Goal: Task Accomplishment & Management: Manage account settings

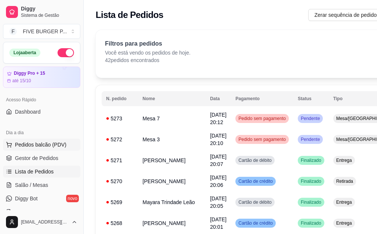
click at [36, 143] on span "Pedidos balcão (PDV)" at bounding box center [41, 144] width 52 height 7
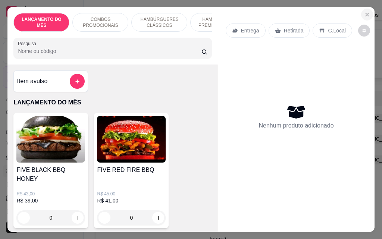
click at [366, 13] on icon "Close" at bounding box center [367, 14] width 3 height 3
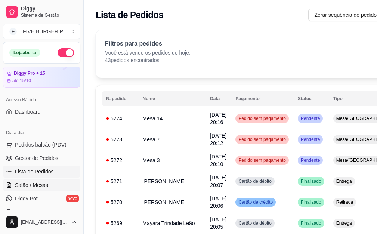
click at [37, 188] on span "Salão / Mesas" at bounding box center [31, 184] width 33 height 7
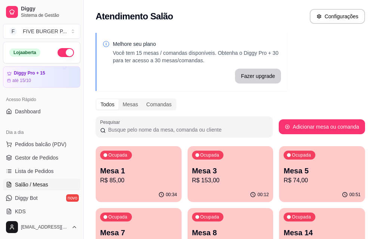
click at [283, 175] on p "Mesa 5" at bounding box center [321, 171] width 77 height 10
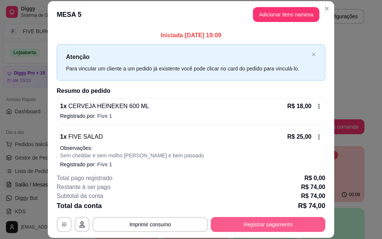
click at [265, 224] on button "Registrar pagamento" at bounding box center [268, 224] width 115 height 15
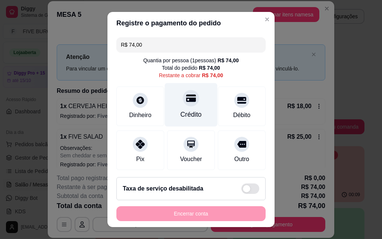
click at [173, 102] on div "Crédito" at bounding box center [191, 105] width 53 height 44
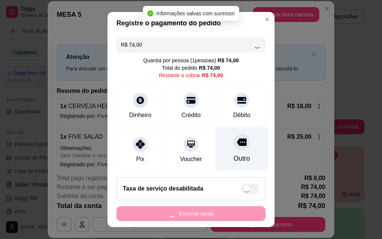
type input "R$ 0,00"
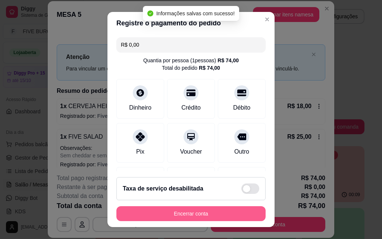
click at [222, 218] on button "Encerrar conta" at bounding box center [190, 213] width 149 height 15
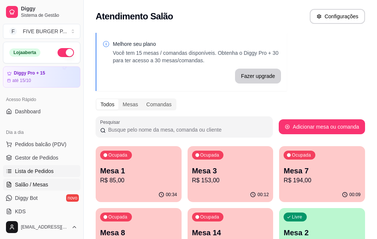
click at [44, 174] on span "Lista de Pedidos" at bounding box center [34, 171] width 39 height 7
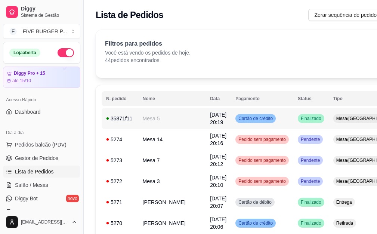
click at [328, 121] on td "Mesa/[GEOGRAPHIC_DATA]" at bounding box center [365, 118] width 74 height 21
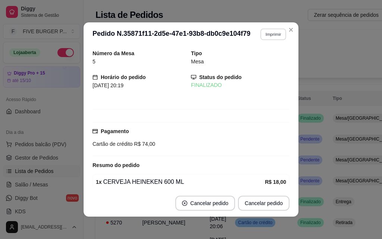
click at [271, 37] on button "Imprimir" at bounding box center [273, 34] width 26 height 12
click at [260, 55] on button "IMPRESSORA" at bounding box center [257, 60] width 54 height 12
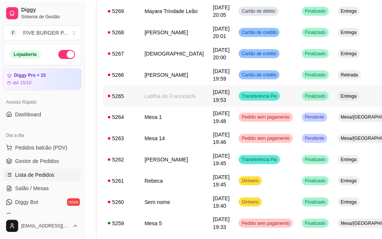
scroll to position [261, 0]
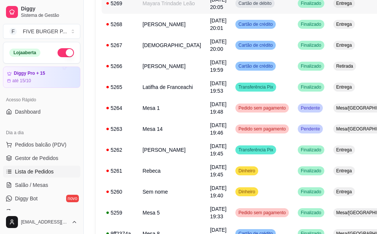
click at [168, 14] on td "Mayara Trindade Leão" at bounding box center [172, 3] width 68 height 21
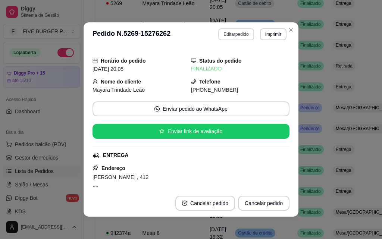
click at [228, 36] on button "Editar pedido" at bounding box center [235, 34] width 35 height 12
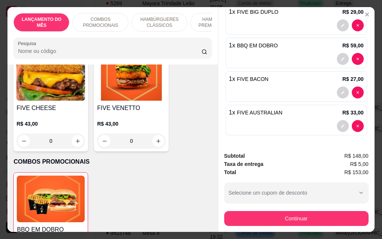
scroll to position [411, 0]
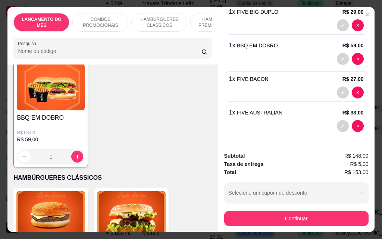
click at [72, 151] on div "1" at bounding box center [51, 156] width 68 height 15
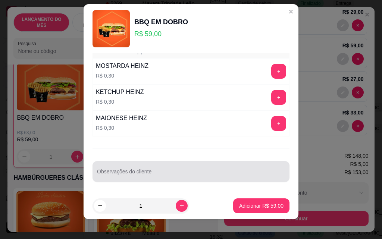
scroll to position [12, 0]
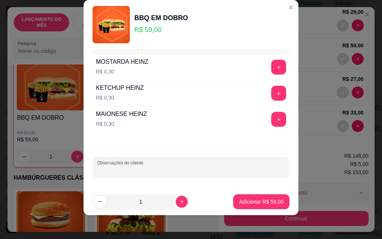
click at [196, 171] on input "Observações do cliente" at bounding box center [191, 170] width 188 height 7
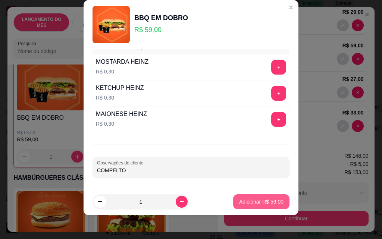
type input "COMPELTO"
click at [252, 202] on p "Adicionar R$ 59,00" at bounding box center [261, 201] width 43 height 7
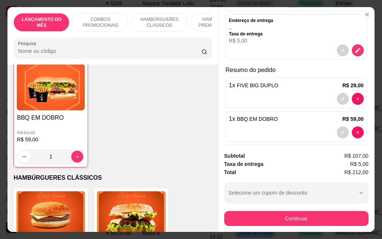
scroll to position [77, 0]
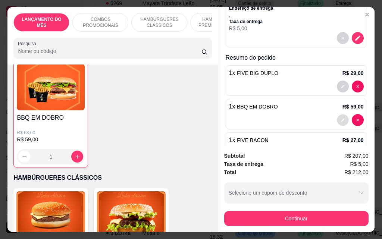
click at [341, 118] on icon "decrease-product-quantity" at bounding box center [343, 120] width 4 height 4
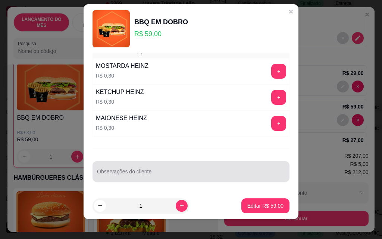
scroll to position [12, 0]
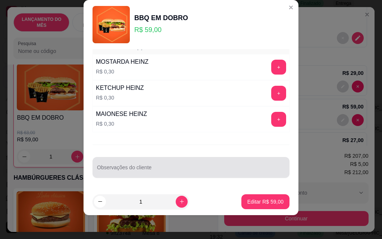
click at [150, 166] on div at bounding box center [191, 167] width 188 height 15
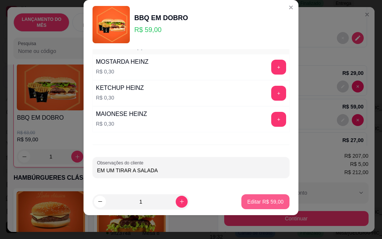
type input "EM UM TIRAR A SALADA"
click at [248, 201] on p "Editar R$ 59,00" at bounding box center [265, 201] width 35 height 7
type input "0"
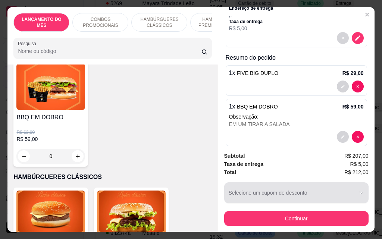
scroll to position [410, 0]
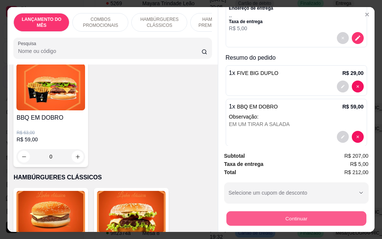
click at [313, 215] on button "Continuar" at bounding box center [296, 218] width 140 height 15
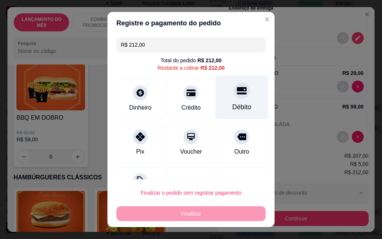
click at [241, 100] on div "Débito" at bounding box center [242, 98] width 53 height 44
type input "R$ 0,00"
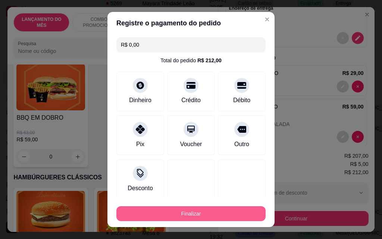
click at [189, 214] on button "Finalizar" at bounding box center [190, 213] width 149 height 15
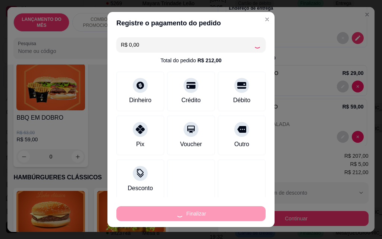
type input "0"
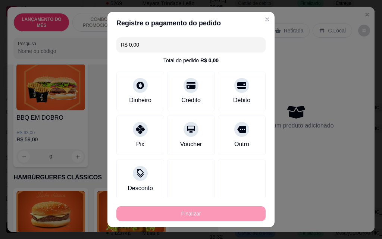
type input "-R$ 212,00"
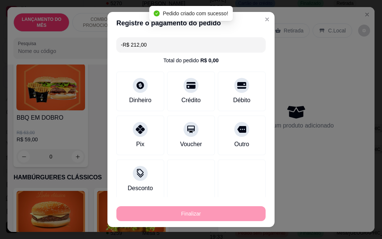
scroll to position [0, 0]
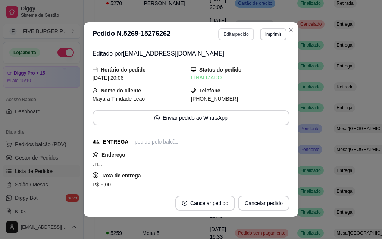
click at [233, 32] on button "Editar pedido" at bounding box center [235, 34] width 35 height 12
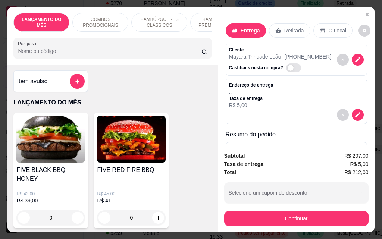
click at [244, 30] on p "Entrega" at bounding box center [250, 30] width 19 height 7
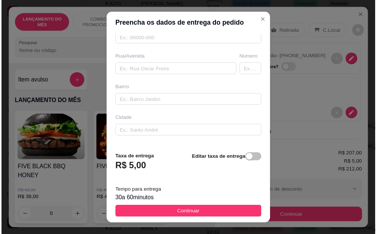
scroll to position [112, 0]
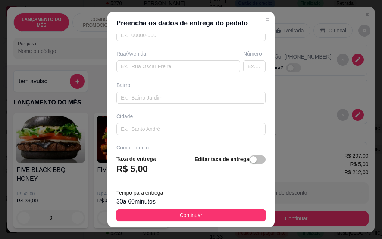
click at [187, 74] on div "Busque pelo cliente Número de contato 19982465160 Nome do cliente [PERSON_NAME]…" at bounding box center [190, 91] width 167 height 115
click at [187, 67] on input "text" at bounding box center [178, 66] width 124 height 12
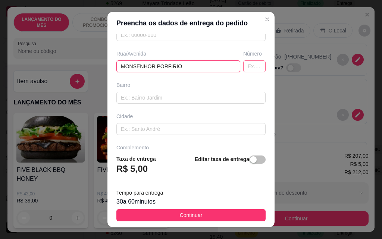
type input "MONSENHOR PORFIRIO"
click at [244, 64] on input "text" at bounding box center [254, 66] width 22 height 12
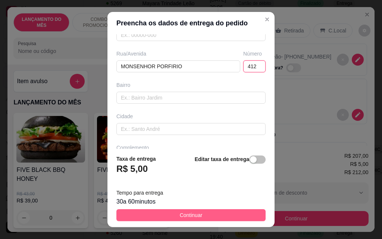
type input "412"
click at [200, 217] on button "Continuar" at bounding box center [190, 215] width 149 height 12
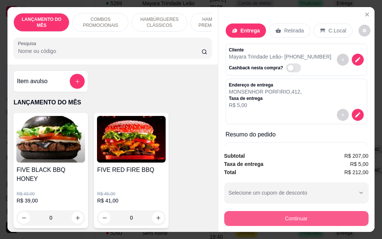
click at [284, 216] on button "Continuar" at bounding box center [296, 218] width 144 height 15
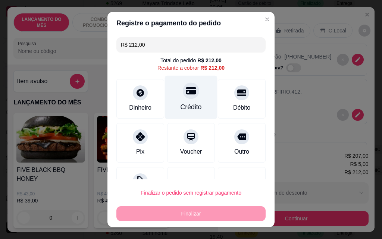
click at [183, 99] on div at bounding box center [191, 90] width 16 height 16
type input "R$ 0,00"
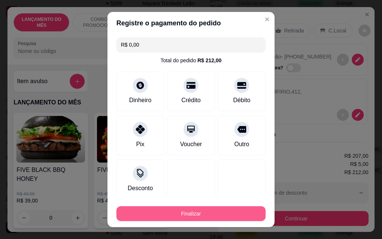
click at [172, 217] on button "Finalizar" at bounding box center [190, 213] width 149 height 15
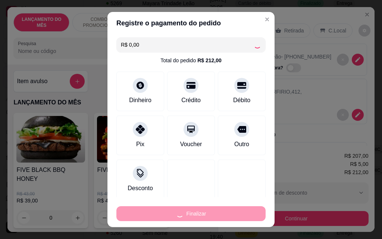
type input "0"
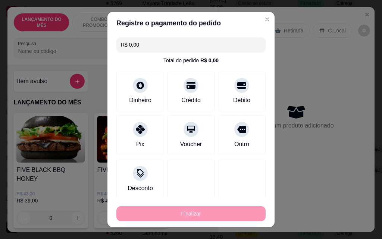
type input "-R$ 212,00"
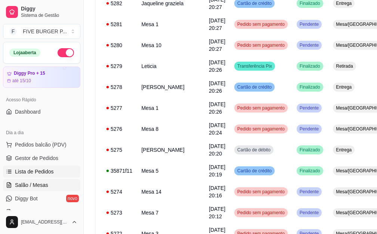
click at [47, 184] on link "Salão / Mesas" at bounding box center [41, 185] width 77 height 12
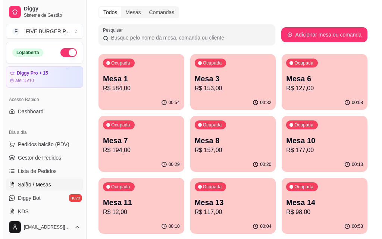
scroll to position [112, 0]
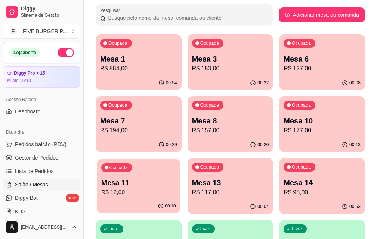
click at [175, 188] on p "R$ 12,00" at bounding box center [138, 192] width 74 height 9
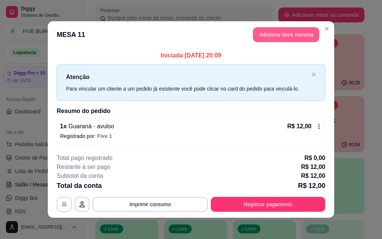
click at [268, 35] on button "Adicionar itens na mesa" at bounding box center [286, 34] width 66 height 15
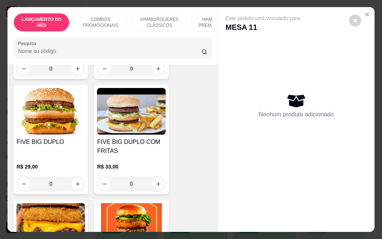
scroll to position [187, 0]
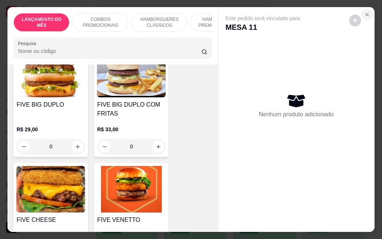
click at [365, 12] on icon "Close" at bounding box center [367, 15] width 6 height 6
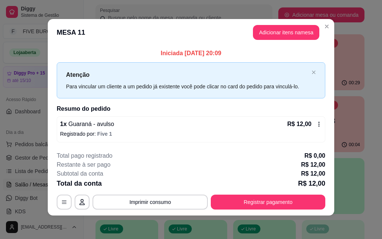
scroll to position [3, 0]
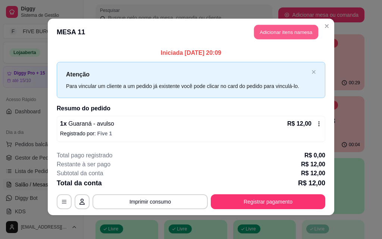
click at [275, 34] on button "Adicionar itens na mesa" at bounding box center [286, 32] width 64 height 15
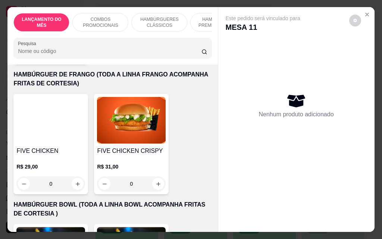
scroll to position [1530, 0]
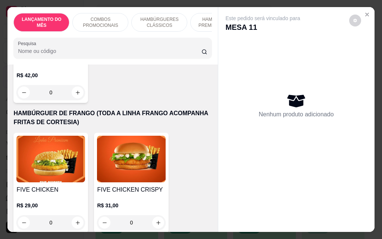
click at [150, 215] on div "0" at bounding box center [131, 222] width 69 height 15
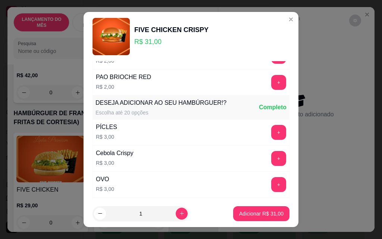
scroll to position [187, 0]
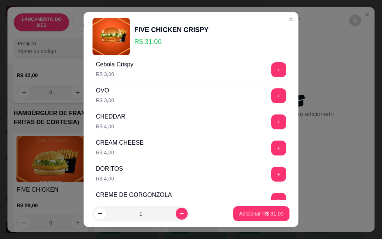
drag, startPoint x: 181, startPoint y: 177, endPoint x: 158, endPoint y: 174, distance: 22.5
click at [158, 174] on div "DORITOS R$ 4,00 +" at bounding box center [191, 174] width 197 height 26
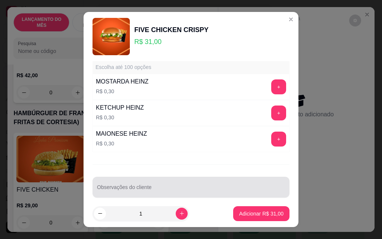
scroll to position [706, 0]
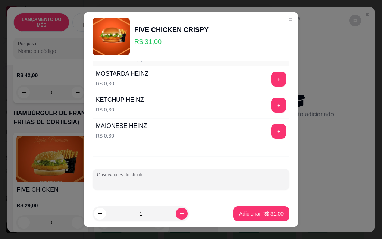
click at [157, 184] on input "Observações do cliente" at bounding box center [191, 182] width 188 height 7
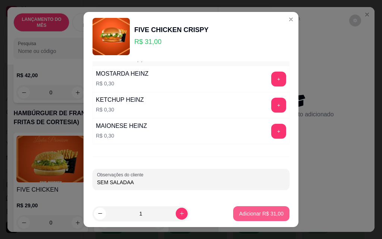
type input "SEM SALADAA"
click at [233, 212] on button "Adicionar R$ 31,00" at bounding box center [261, 213] width 56 height 15
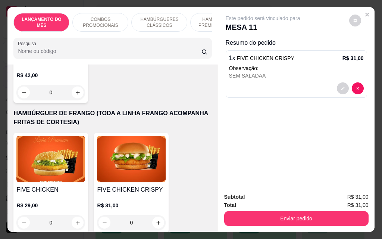
click at [154, 215] on div "0" at bounding box center [131, 222] width 69 height 15
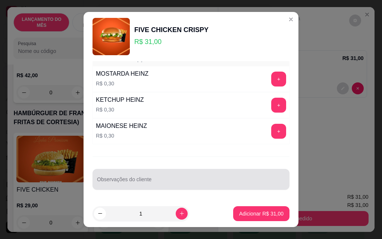
scroll to position [12, 0]
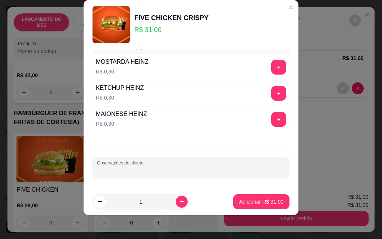
click at [129, 172] on input "Observações do cliente" at bounding box center [191, 170] width 188 height 7
type input "COMPLETO"
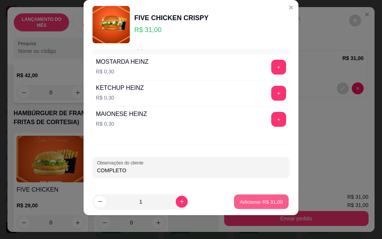
click at [253, 205] on p "Adicionar R$ 31,00" at bounding box center [261, 201] width 43 height 7
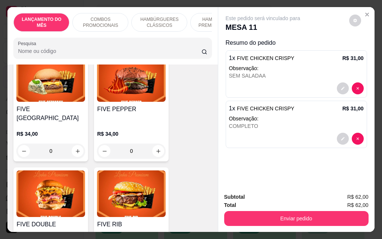
scroll to position [1194, 0]
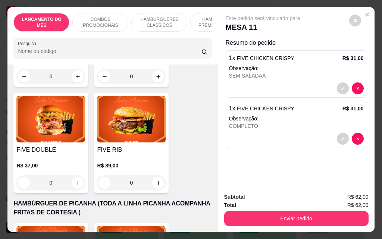
click at [75, 175] on div "0" at bounding box center [50, 182] width 69 height 15
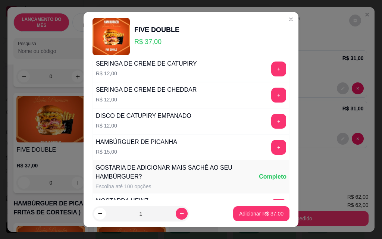
scroll to position [706, 0]
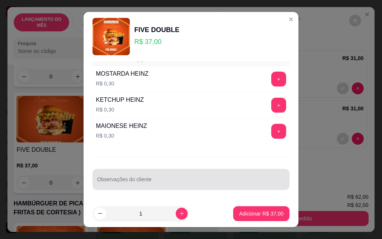
click at [141, 181] on input "Observações do cliente" at bounding box center [191, 182] width 188 height 7
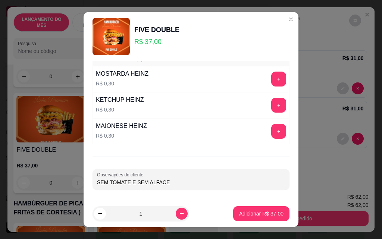
type input "SEM TOMATE E SEM ALFACE"
click at [269, 214] on p "Adicionar R$ 37,00" at bounding box center [261, 213] width 43 height 7
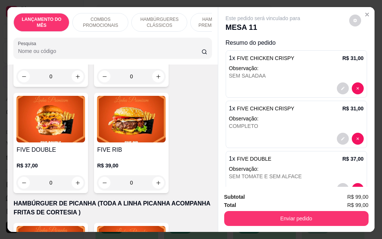
click at [73, 175] on div "0" at bounding box center [50, 182] width 69 height 15
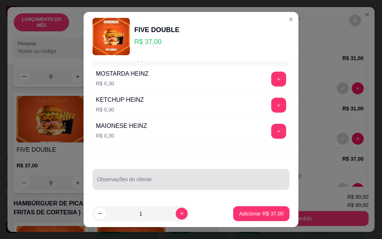
click at [146, 178] on div at bounding box center [191, 179] width 188 height 15
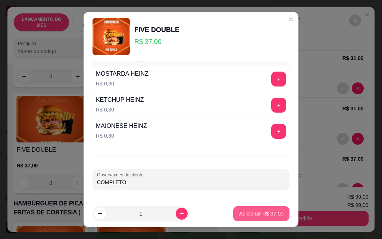
type input "COMPLETO"
click at [267, 216] on p "Adicionar R$ 37,00" at bounding box center [261, 213] width 43 height 7
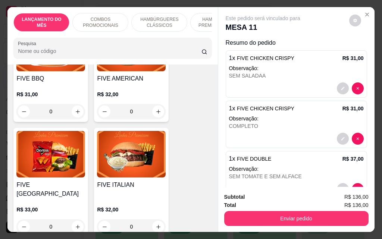
scroll to position [746, 0]
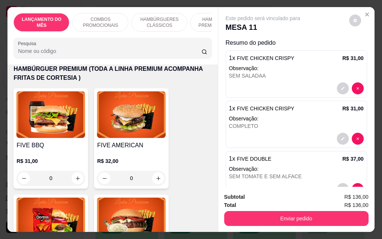
click at [75, 173] on div "0" at bounding box center [50, 178] width 69 height 15
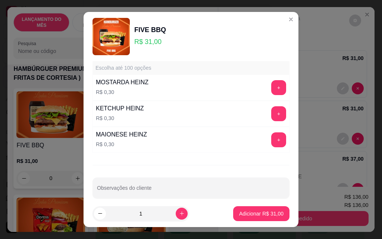
scroll to position [706, 0]
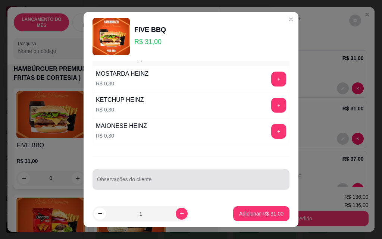
click at [137, 181] on input "Observações do cliente" at bounding box center [191, 182] width 188 height 7
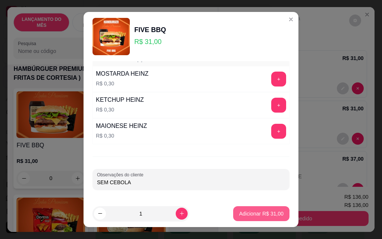
type input "SEM CEBOLA"
click at [239, 214] on p "Adicionar R$ 31,00" at bounding box center [261, 213] width 44 height 7
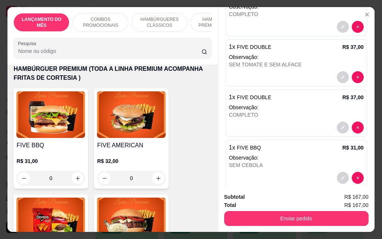
scroll to position [123, 0]
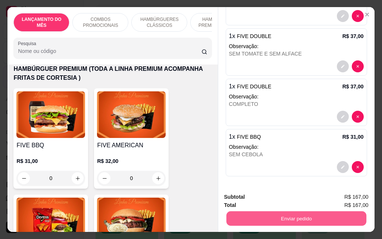
click at [279, 216] on button "Enviar pedido" at bounding box center [296, 218] width 140 height 15
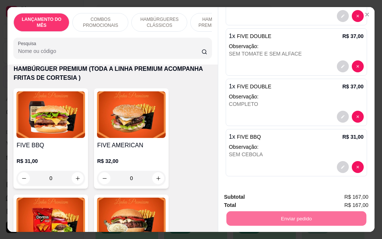
click at [288, 199] on button "Registrar cliente" at bounding box center [299, 197] width 48 height 14
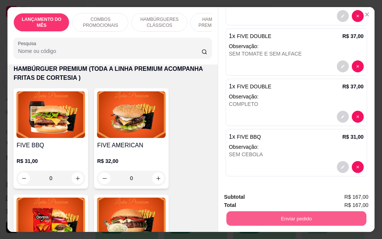
click at [294, 213] on button "Enviar pedido" at bounding box center [296, 218] width 140 height 15
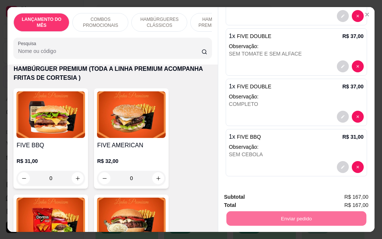
click at [341, 197] on button "Enviar pedido" at bounding box center [349, 197] width 41 height 14
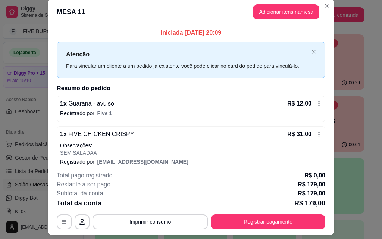
scroll to position [0, 0]
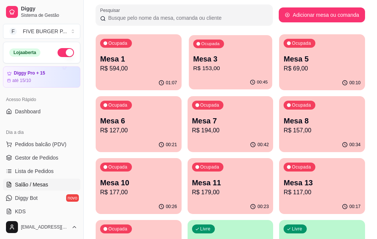
click at [195, 64] on div "Mesa 3 R$ 153,00" at bounding box center [230, 63] width 75 height 19
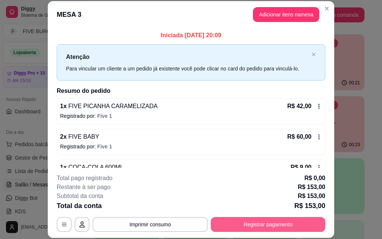
click at [246, 225] on button "Registrar pagamento" at bounding box center [268, 224] width 115 height 15
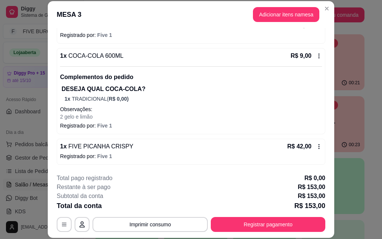
scroll to position [23, 0]
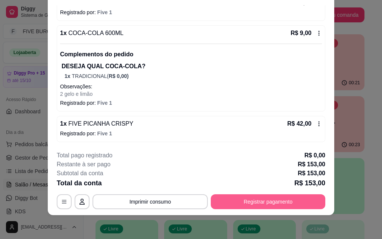
click at [229, 201] on button "Registrar pagamento" at bounding box center [268, 201] width 115 height 15
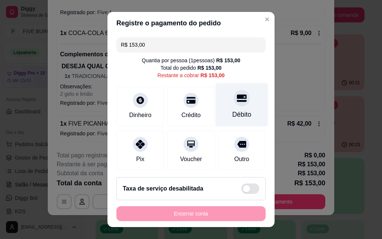
click at [227, 106] on div "Débito" at bounding box center [242, 105] width 53 height 44
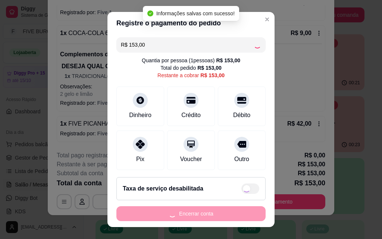
type input "R$ 0,00"
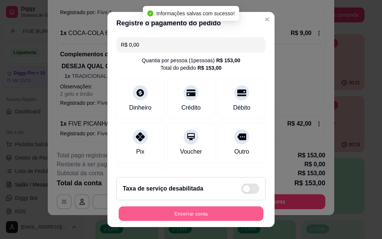
click at [193, 213] on button "Encerrar conta" at bounding box center [191, 214] width 145 height 15
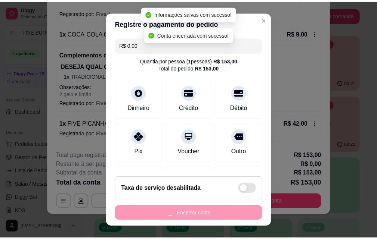
scroll to position [0, 0]
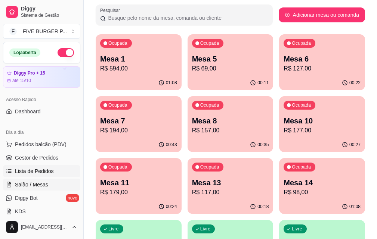
click at [40, 167] on link "Lista de Pedidos" at bounding box center [41, 171] width 77 height 12
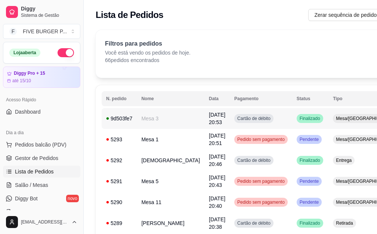
click at [257, 126] on td "Cartão de débito" at bounding box center [261, 118] width 62 height 21
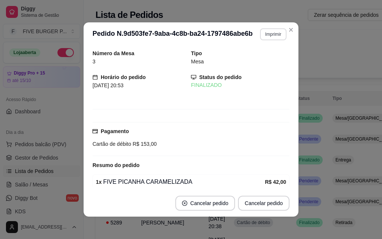
click at [272, 37] on button "Imprimir" at bounding box center [273, 34] width 26 height 12
click at [267, 56] on button "IMPRESSORA" at bounding box center [263, 57] width 43 height 10
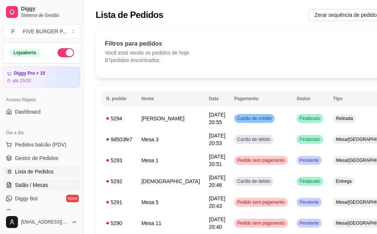
click at [32, 185] on span "Salão / Mesas" at bounding box center [31, 184] width 33 height 7
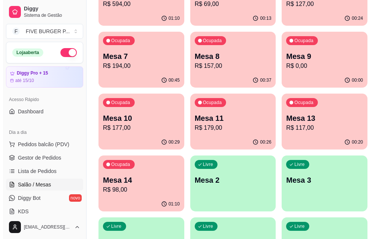
scroll to position [179, 0]
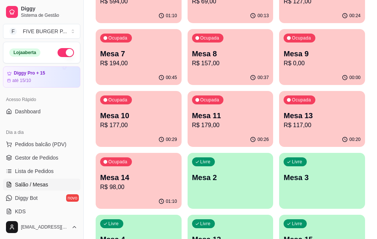
click at [311, 172] on p "Mesa 3" at bounding box center [321, 177] width 77 height 10
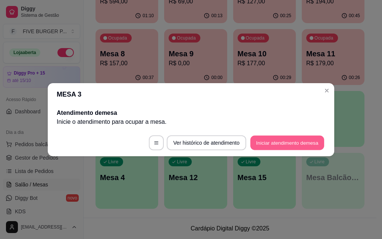
click at [268, 143] on button "Iniciar atendimento de mesa" at bounding box center [287, 142] width 74 height 15
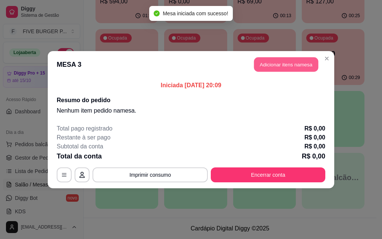
click at [291, 71] on button "Adicionar itens na mesa" at bounding box center [286, 64] width 64 height 15
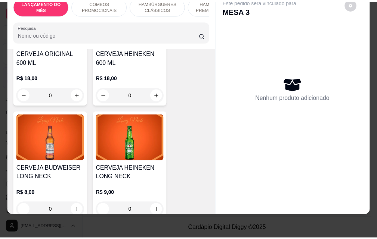
scroll to position [3769, 0]
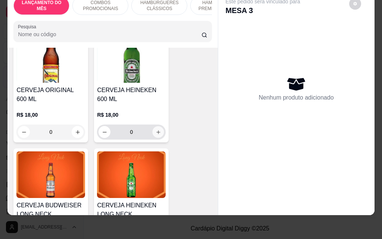
click at [156, 130] on icon "increase-product-quantity" at bounding box center [159, 133] width 6 height 6
type input "1"
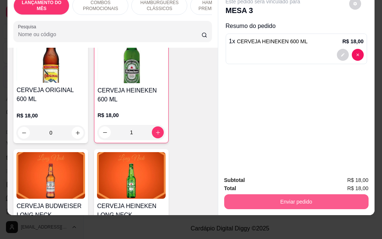
click at [268, 196] on button "Enviar pedido" at bounding box center [296, 201] width 144 height 15
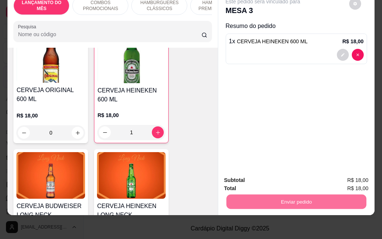
click at [352, 176] on button "Enviar pedido" at bounding box center [349, 178] width 41 height 14
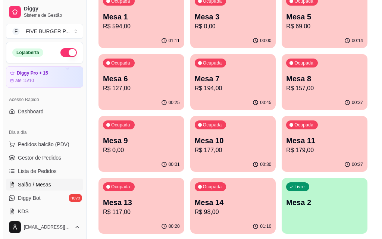
scroll to position [142, 0]
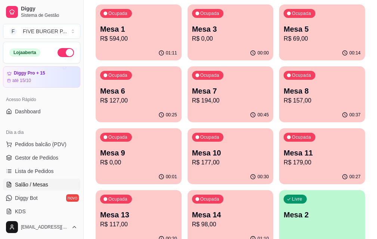
click at [264, 220] on p "R$ 98,00" at bounding box center [230, 224] width 77 height 9
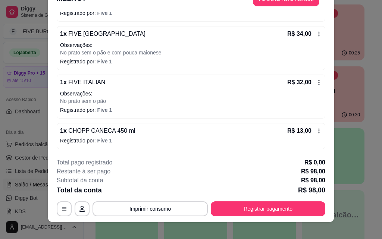
scroll to position [23, 0]
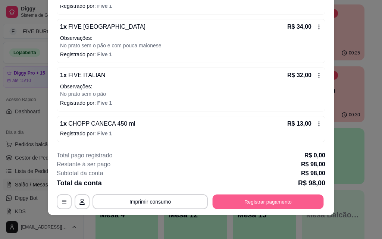
click at [264, 200] on button "Registrar pagamento" at bounding box center [268, 201] width 111 height 15
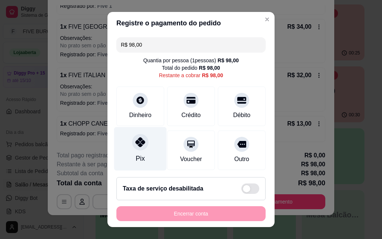
click at [136, 149] on div at bounding box center [140, 142] width 16 height 16
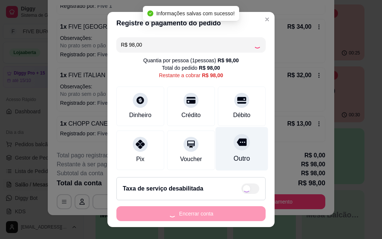
type input "R$ 0,00"
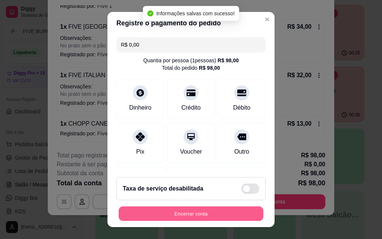
click at [230, 207] on button "Encerrar conta" at bounding box center [191, 214] width 145 height 15
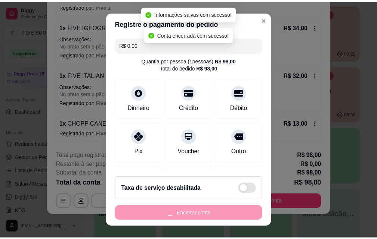
scroll to position [0, 0]
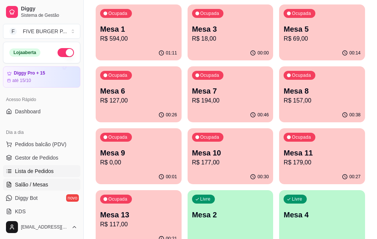
click at [31, 174] on span "Lista de Pedidos" at bounding box center [34, 171] width 39 height 7
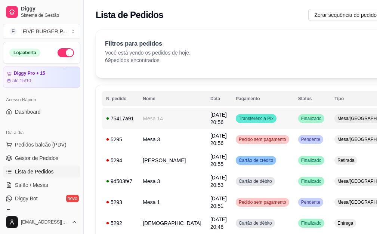
click at [330, 123] on td "Mesa/[GEOGRAPHIC_DATA]" at bounding box center [367, 118] width 74 height 21
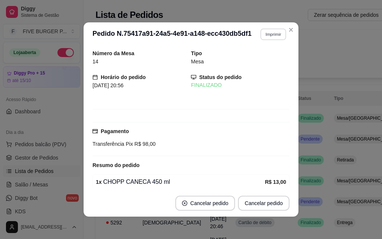
click at [260, 37] on button "Imprimir" at bounding box center [273, 34] width 26 height 12
click at [263, 63] on button "IMPRESSORA" at bounding box center [257, 60] width 52 height 12
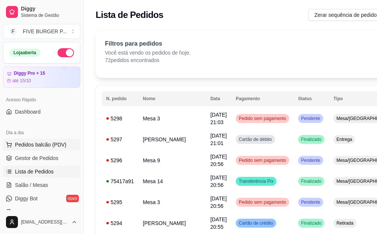
click at [31, 144] on span "Pedidos balcão (PDV)" at bounding box center [41, 144] width 52 height 7
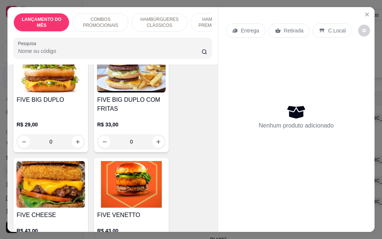
scroll to position [261, 0]
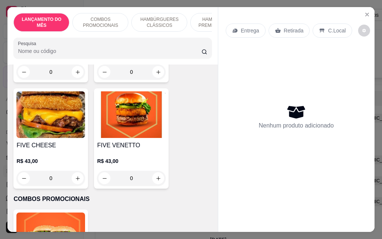
click at [75, 174] on div "0" at bounding box center [50, 178] width 69 height 15
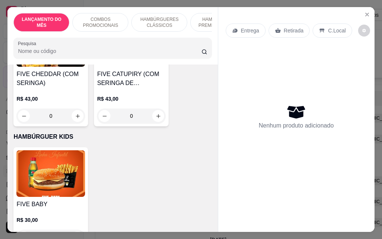
scroll to position [1903, 0]
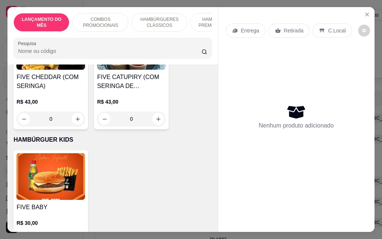
click at [75, 233] on div "0" at bounding box center [50, 240] width 69 height 15
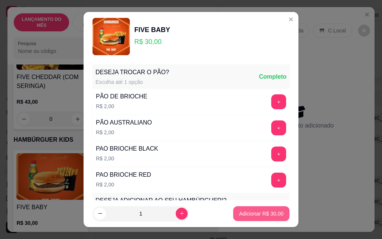
click at [249, 218] on button "Adicionar R$ 30,00" at bounding box center [261, 213] width 56 height 15
type input "1"
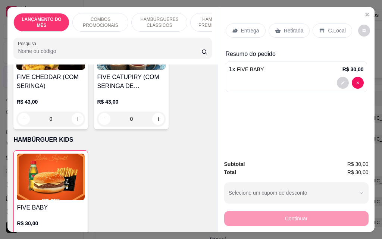
click at [249, 27] on p "Entrega" at bounding box center [250, 30] width 18 height 7
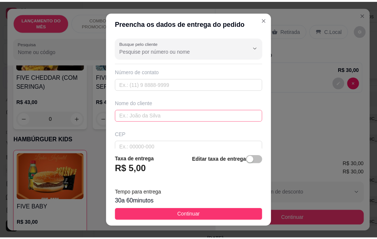
scroll to position [37, 0]
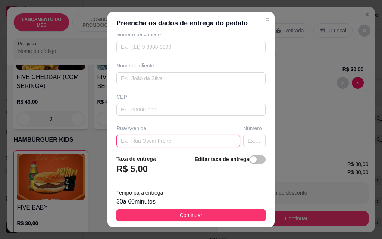
click at [169, 145] on input "text" at bounding box center [178, 141] width 124 height 12
type input "[PERSON_NAME]"
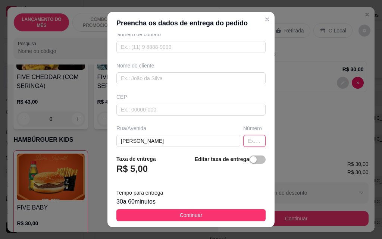
click at [243, 141] on input "text" at bounding box center [254, 141] width 22 height 12
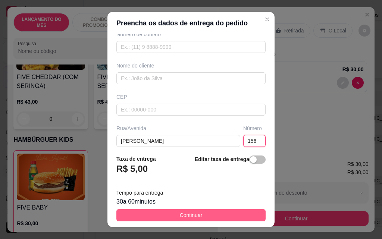
type input "156"
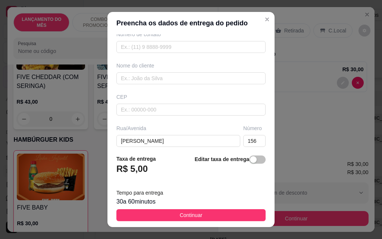
drag, startPoint x: 193, startPoint y: 217, endPoint x: 194, endPoint y: 176, distance: 41.4
click at [193, 217] on span "Continuar" at bounding box center [191, 215] width 23 height 8
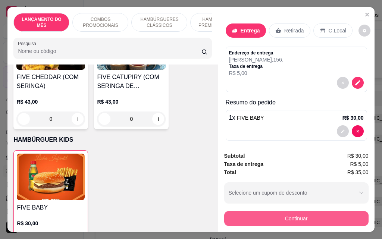
click at [301, 216] on button "Continuar" at bounding box center [296, 218] width 144 height 15
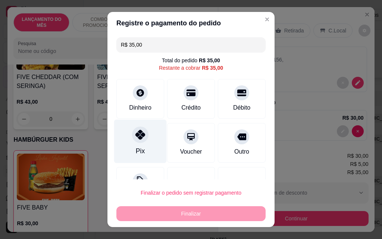
click at [120, 135] on div "Pix" at bounding box center [140, 142] width 53 height 44
type input "R$ 0,00"
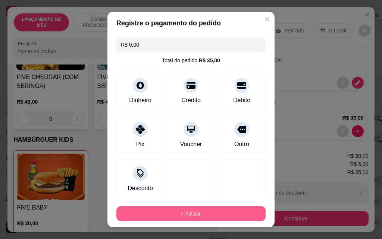
click at [193, 214] on button "Finalizar" at bounding box center [190, 213] width 149 height 15
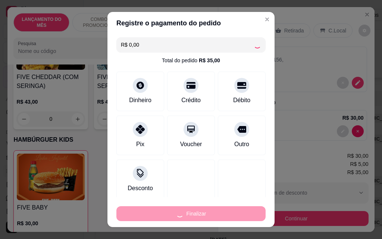
type input "0"
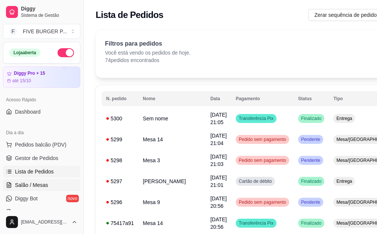
click at [41, 188] on span "Salão / Mesas" at bounding box center [31, 184] width 33 height 7
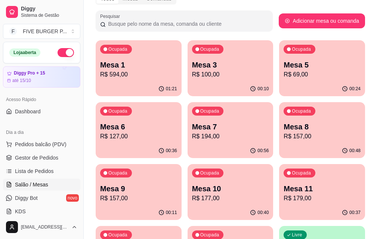
scroll to position [112, 0]
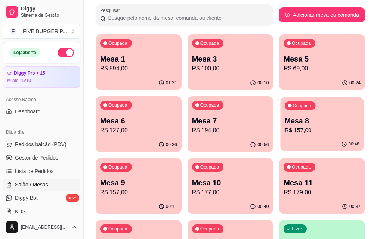
click at [284, 121] on p "Mesa 8" at bounding box center [321, 121] width 75 height 10
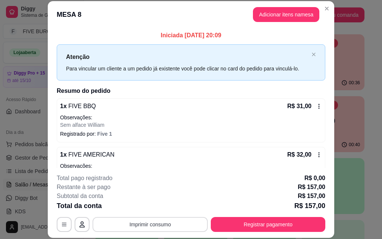
click at [144, 222] on button "Imprimir consumo" at bounding box center [150, 224] width 115 height 15
click at [150, 204] on button "IMPRESSORA" at bounding box center [150, 208] width 54 height 12
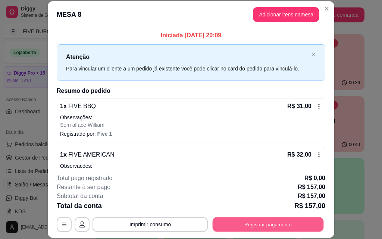
click at [224, 231] on button "Registrar pagamento" at bounding box center [268, 224] width 111 height 15
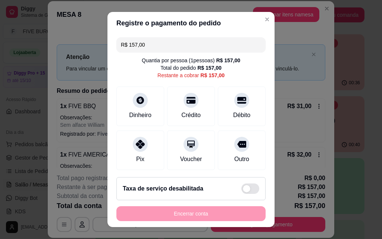
drag, startPoint x: 162, startPoint y: 45, endPoint x: 78, endPoint y: 46, distance: 84.7
click at [78, 46] on div "Registre o pagamento do pedido R$ 157,00 Quantia por pessoa ( 1 pessoas) R$ 157…" at bounding box center [191, 119] width 382 height 239
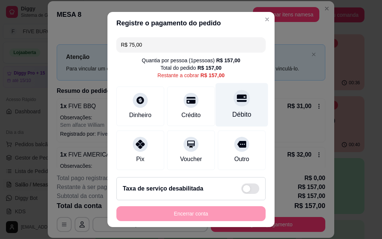
click at [220, 109] on div "Débito" at bounding box center [242, 105] width 53 height 44
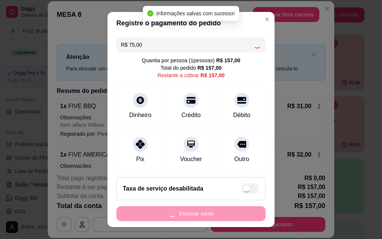
type input "R$ 82,00"
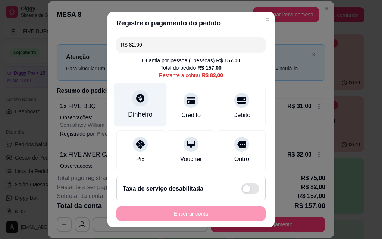
click at [136, 109] on div "Dinheiro" at bounding box center [140, 105] width 53 height 44
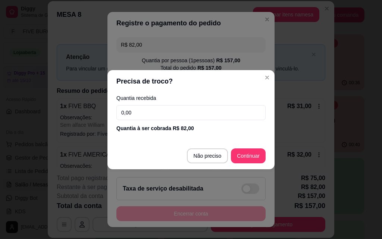
drag, startPoint x: 173, startPoint y: 112, endPoint x: 42, endPoint y: 109, distance: 131.0
click at [40, 110] on div "Precisa de troco? Quantia recebida 0,00 Quantia à ser cobrada R$ 82,00 Não prec…" at bounding box center [191, 119] width 382 height 239
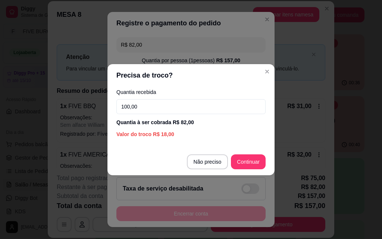
type input "100,00"
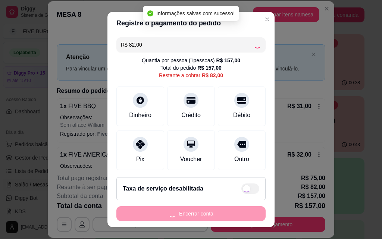
type input "R$ 0,00"
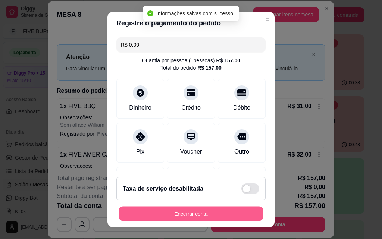
click at [251, 215] on button "Encerrar conta" at bounding box center [191, 214] width 145 height 15
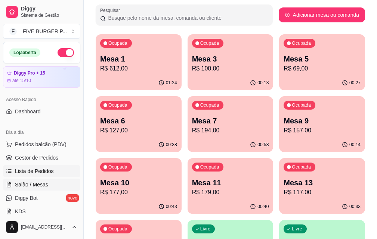
click at [43, 167] on link "Lista de Pedidos" at bounding box center [41, 171] width 77 height 12
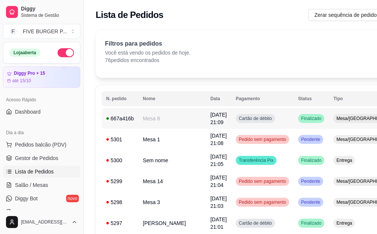
click at [248, 123] on td "Cartão de débito" at bounding box center [262, 118] width 62 height 21
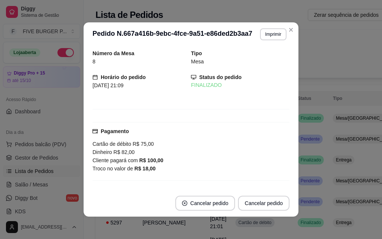
click at [266, 38] on button "Imprimir" at bounding box center [273, 34] width 26 height 12
click at [262, 60] on button "IMPRESSORA" at bounding box center [257, 60] width 52 height 12
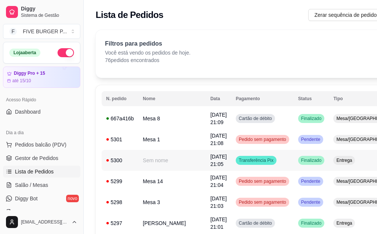
click at [293, 160] on td "Finalizado" at bounding box center [310, 160] width 35 height 21
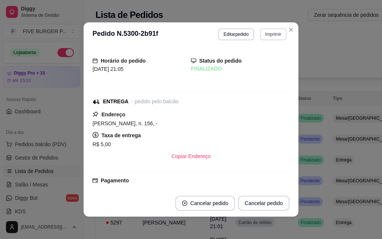
click at [263, 31] on button "Imprimir" at bounding box center [273, 34] width 26 height 12
click at [255, 61] on button "IMPRESSORA" at bounding box center [263, 57] width 43 height 10
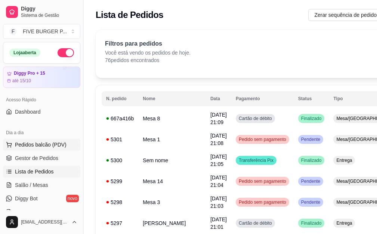
click at [50, 149] on button "Pedidos balcão (PDV)" at bounding box center [41, 144] width 77 height 12
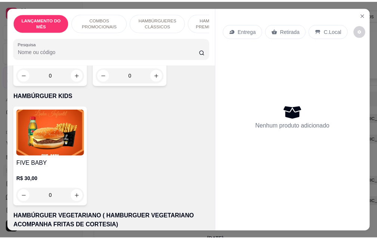
scroll to position [1941, 0]
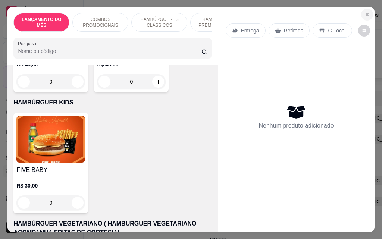
click at [366, 12] on icon "Close" at bounding box center [367, 15] width 6 height 6
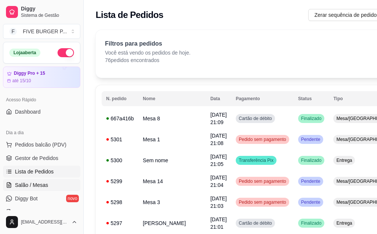
click at [35, 184] on span "Salão / Mesas" at bounding box center [31, 184] width 33 height 7
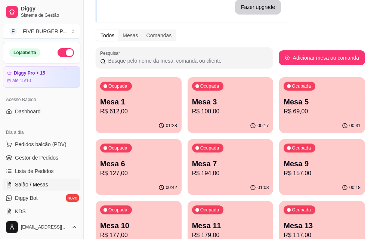
scroll to position [75, 0]
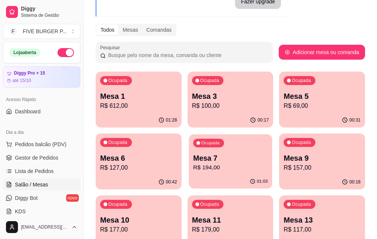
click at [193, 170] on p "R$ 194,00" at bounding box center [230, 167] width 75 height 9
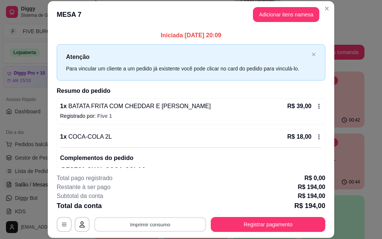
click at [164, 221] on button "Imprimir consumo" at bounding box center [150, 224] width 112 height 15
click at [153, 211] on button "IMPRESSORA" at bounding box center [150, 208] width 52 height 12
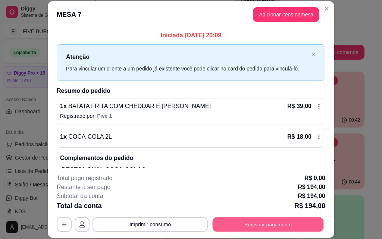
click at [300, 228] on button "Registrar pagamento" at bounding box center [268, 224] width 111 height 15
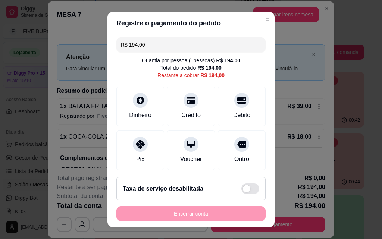
drag, startPoint x: 191, startPoint y: 49, endPoint x: 0, endPoint y: 35, distance: 191.6
click at [0, 41] on div "Registre o pagamento do pedido R$ 194,00 Quantia por pessoa ( 1 pessoas) R$ 194…" at bounding box center [191, 119] width 382 height 239
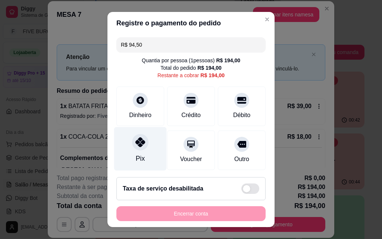
click at [130, 152] on div "Pix" at bounding box center [140, 149] width 53 height 44
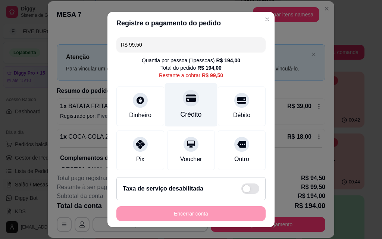
click at [197, 108] on div "Crédito" at bounding box center [191, 105] width 53 height 44
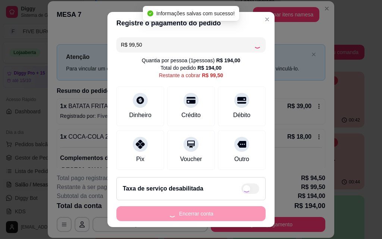
type input "R$ 0,00"
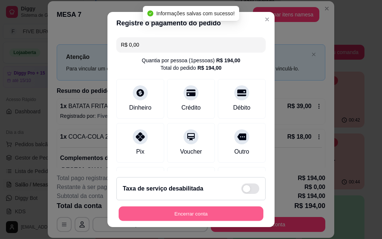
click at [219, 215] on button "Encerrar conta" at bounding box center [191, 214] width 145 height 15
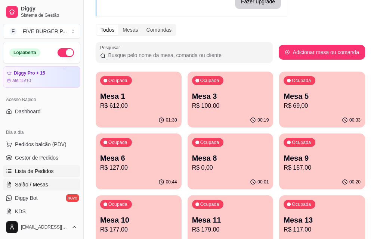
click at [41, 171] on span "Lista de Pedidos" at bounding box center [34, 171] width 39 height 7
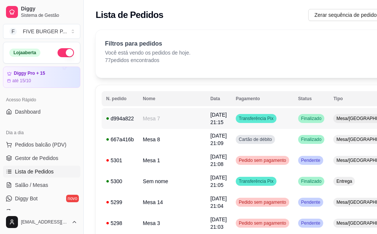
click at [241, 126] on td "Transferência Pix" at bounding box center [262, 118] width 62 height 21
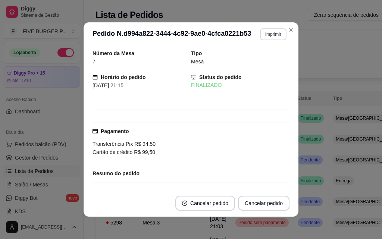
click at [261, 36] on button "Imprimir" at bounding box center [273, 34] width 26 height 12
click at [256, 58] on button "IMPRESSORA" at bounding box center [257, 60] width 52 height 12
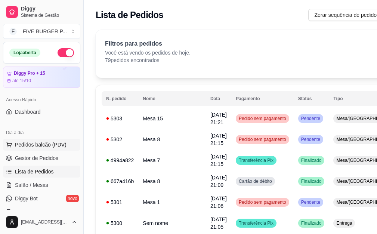
click at [50, 144] on span "Pedidos balcão (PDV)" at bounding box center [41, 144] width 52 height 7
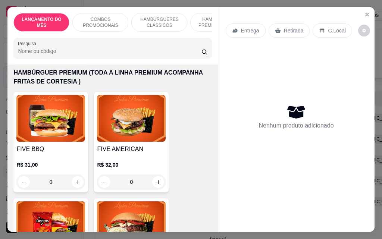
scroll to position [858, 0]
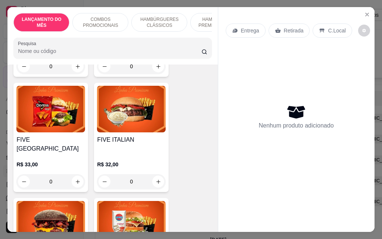
click at [158, 174] on div "0" at bounding box center [131, 181] width 69 height 15
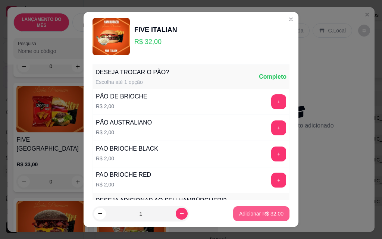
click at [258, 215] on p "Adicionar R$ 32,00" at bounding box center [261, 213] width 44 height 7
type input "1"
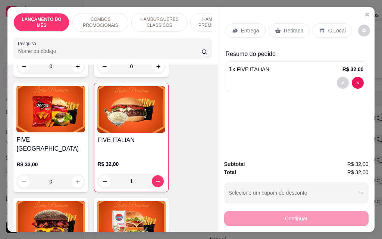
drag, startPoint x: 252, startPoint y: 34, endPoint x: 249, endPoint y: 27, distance: 8.0
click at [249, 27] on div "Entrega" at bounding box center [246, 31] width 40 height 14
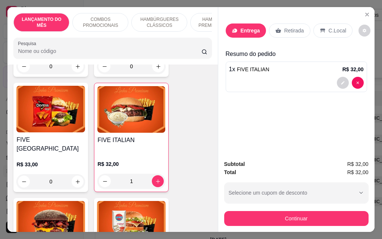
click at [248, 27] on header "Preencha os dados de entrega do pedido" at bounding box center [191, 20] width 172 height 23
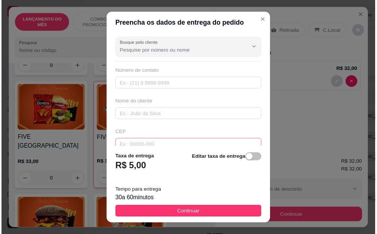
scroll to position [75, 0]
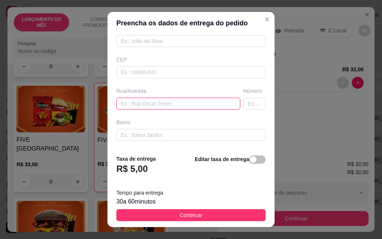
click at [165, 103] on input "text" at bounding box center [178, 104] width 124 height 12
type input "[PERSON_NAME]"
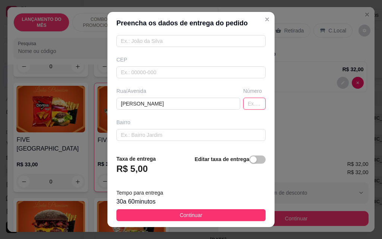
click at [243, 106] on input "text" at bounding box center [254, 104] width 22 height 12
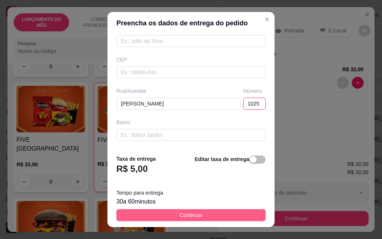
type input "1025"
click at [167, 216] on button "Continuar" at bounding box center [190, 215] width 149 height 12
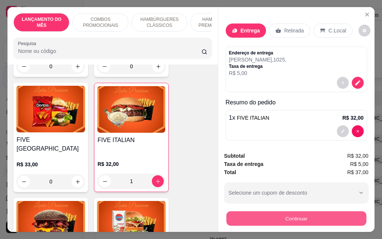
click at [286, 212] on button "Continuar" at bounding box center [296, 218] width 140 height 15
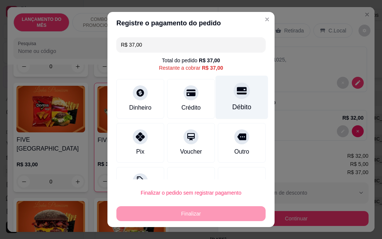
drag, startPoint x: 225, startPoint y: 94, endPoint x: 225, endPoint y: 106, distance: 11.9
click at [237, 93] on icon at bounding box center [242, 91] width 10 height 10
type input "R$ 0,00"
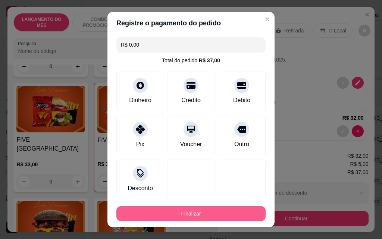
click at [197, 213] on button "Finalizar" at bounding box center [190, 213] width 149 height 15
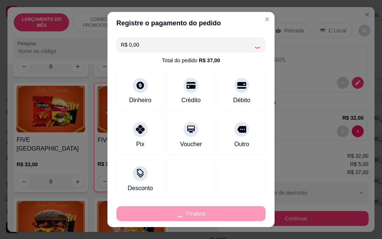
type input "0"
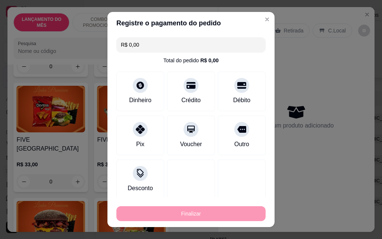
type input "-R$ 37,00"
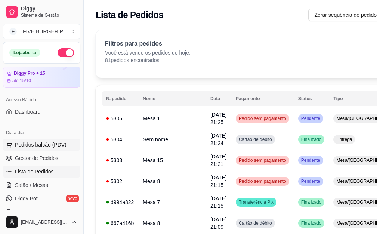
click at [33, 143] on span "Pedidos balcão (PDV)" at bounding box center [41, 144] width 52 height 7
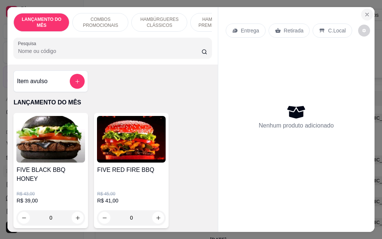
click at [364, 12] on icon "Close" at bounding box center [367, 15] width 6 height 6
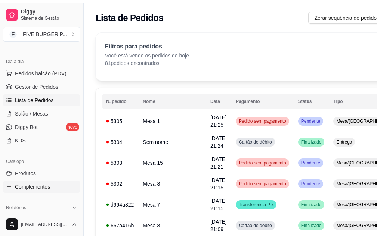
scroll to position [75, 0]
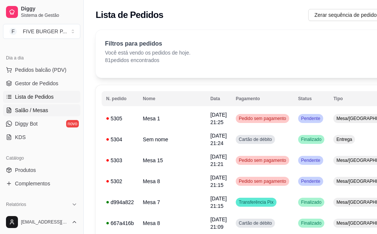
click at [43, 111] on span "Salão / Mesas" at bounding box center [31, 109] width 33 height 7
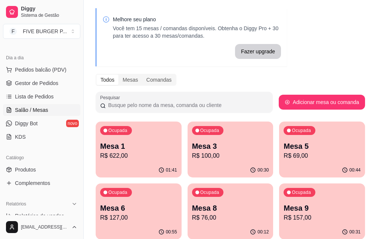
scroll to position [37, 0]
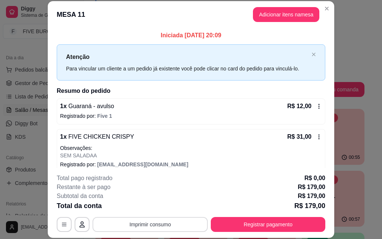
click at [181, 229] on button "Imprimir consumo" at bounding box center [150, 224] width 115 height 15
click at [154, 205] on button "IMPRESSORA" at bounding box center [150, 208] width 52 height 12
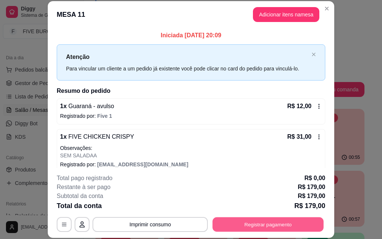
click at [247, 228] on button "Registrar pagamento" at bounding box center [268, 224] width 111 height 15
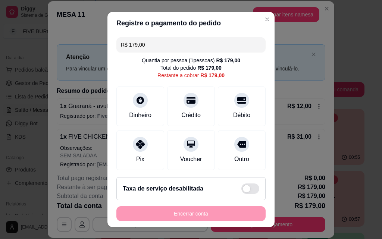
drag, startPoint x: 154, startPoint y: 46, endPoint x: 0, endPoint y: 82, distance: 158.5
click at [0, 82] on div "Registre o pagamento do pedido R$ 179,00 Quantia por pessoa ( 1 pessoas) R$ 179…" at bounding box center [191, 119] width 382 height 239
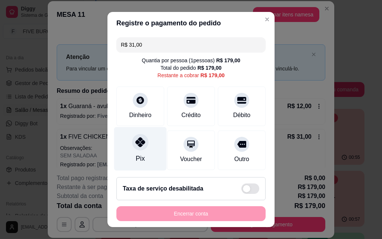
click at [132, 146] on div at bounding box center [140, 142] width 16 height 16
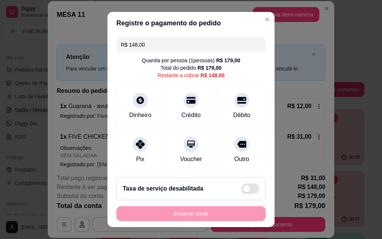
drag, startPoint x: 155, startPoint y: 49, endPoint x: 94, endPoint y: 68, distance: 63.3
click at [94, 68] on div "Registre o pagamento do pedido R$ 148,00 Quantia por pessoa ( 1 pessoas) R$ 179…" at bounding box center [191, 119] width 382 height 239
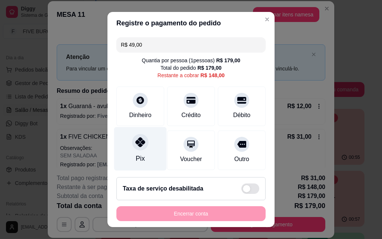
click at [147, 141] on div "Pix" at bounding box center [140, 149] width 53 height 44
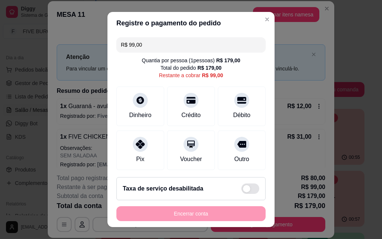
drag, startPoint x: 189, startPoint y: 43, endPoint x: 112, endPoint y: 60, distance: 79.4
click at [112, 60] on div "R$ 99,00 Quantia por pessoa ( 1 pessoas) R$ 179,00 Total do pedido R$ 179,00 Re…" at bounding box center [190, 102] width 167 height 137
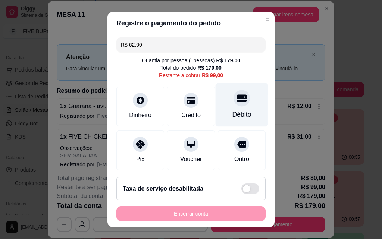
click at [233, 116] on div "Débito" at bounding box center [242, 115] width 19 height 10
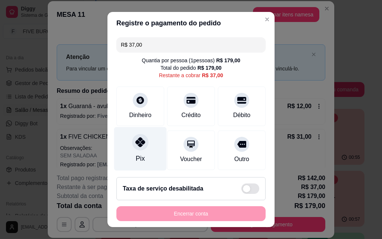
click at [144, 144] on div at bounding box center [140, 142] width 16 height 16
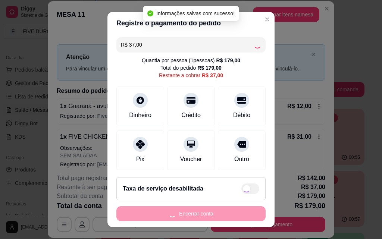
type input "R$ 0,00"
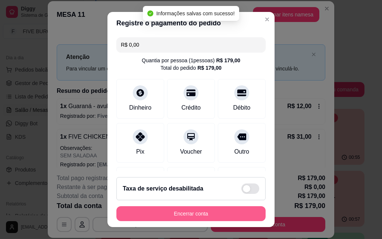
click at [206, 219] on button "Encerrar conta" at bounding box center [190, 213] width 149 height 15
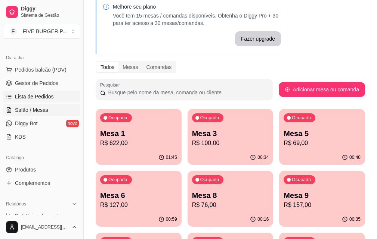
click at [37, 98] on span "Lista de Pedidos" at bounding box center [34, 96] width 39 height 7
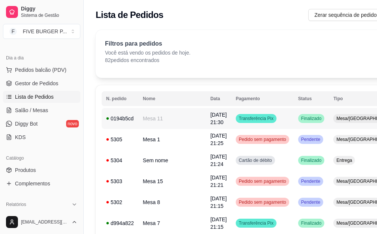
click at [231, 119] on td "Transferência Pix" at bounding box center [262, 118] width 62 height 21
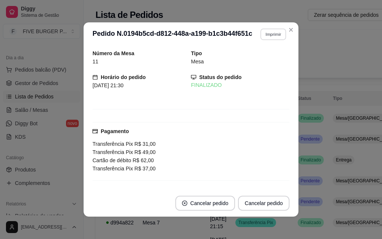
click at [260, 38] on button "Imprimir" at bounding box center [273, 34] width 26 height 12
click at [255, 61] on button "IMPRESSORA" at bounding box center [263, 57] width 43 height 10
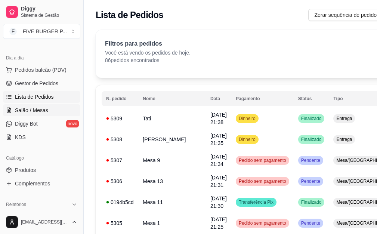
click at [41, 109] on span "Salão / Mesas" at bounding box center [31, 109] width 33 height 7
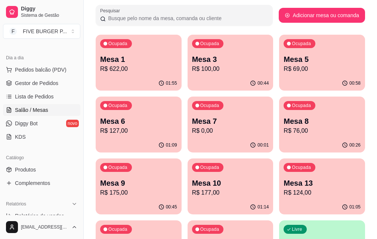
scroll to position [112, 0]
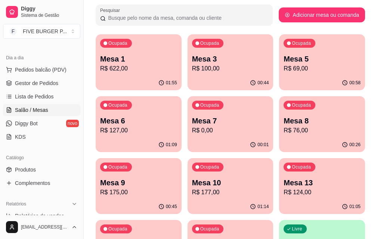
click at [269, 188] on p "R$ 177,00" at bounding box center [230, 192] width 77 height 9
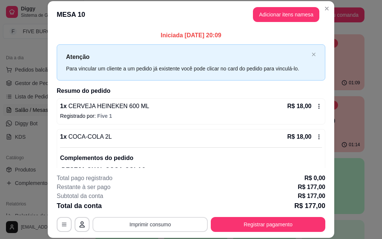
click at [156, 221] on button "Imprimir consumo" at bounding box center [150, 224] width 115 height 15
click at [156, 208] on button "IMPRESSORA" at bounding box center [150, 208] width 52 height 12
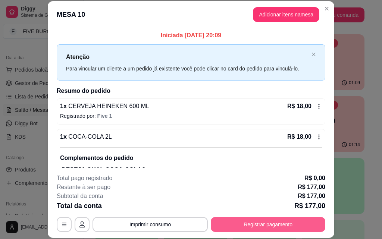
click at [284, 227] on button "Registrar pagamento" at bounding box center [268, 224] width 115 height 15
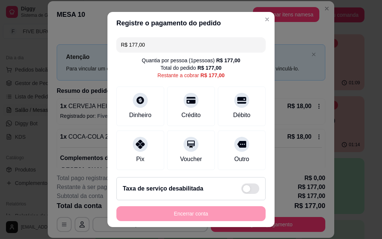
drag, startPoint x: 183, startPoint y: 47, endPoint x: 87, endPoint y: 60, distance: 97.2
click at [80, 43] on div "Registre o pagamento do pedido R$ 177,00 Quantia por pessoa ( 1 pessoas) R$ 177…" at bounding box center [191, 119] width 382 height 239
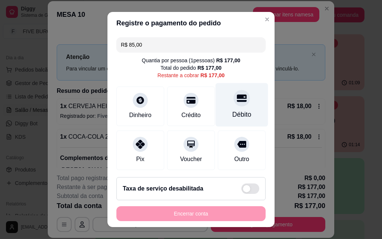
click at [218, 104] on div "Débito" at bounding box center [242, 105] width 53 height 44
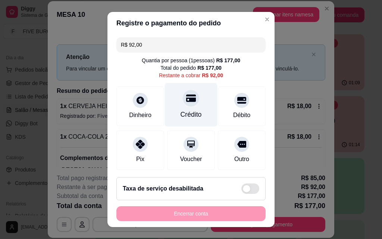
click at [168, 101] on div "Crédito" at bounding box center [191, 105] width 53 height 44
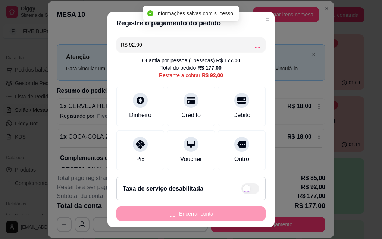
type input "R$ 0,00"
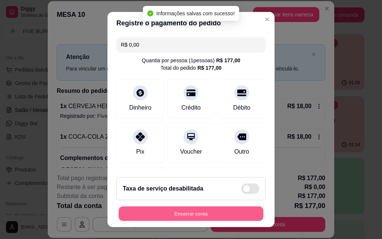
click at [210, 215] on button "Encerrar conta" at bounding box center [191, 214] width 145 height 15
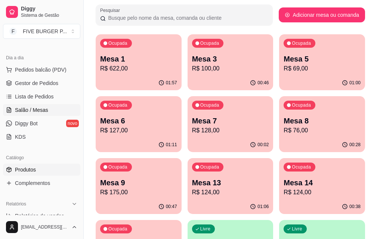
click at [35, 168] on span "Produtos" at bounding box center [25, 169] width 21 height 7
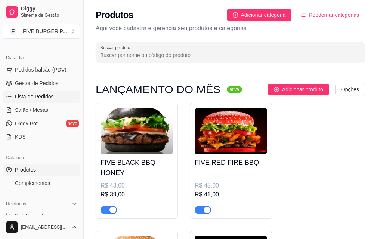
click at [35, 97] on span "Lista de Pedidos" at bounding box center [34, 96] width 39 height 7
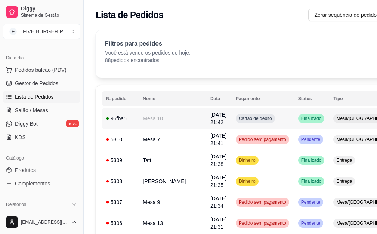
click at [231, 120] on td "Cartão de débito" at bounding box center [262, 118] width 62 height 21
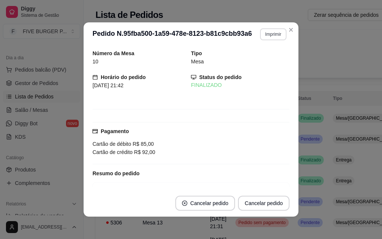
click at [266, 35] on button "Imprimir" at bounding box center [273, 34] width 26 height 12
click at [261, 61] on button "IMPRESSORA" at bounding box center [257, 60] width 54 height 12
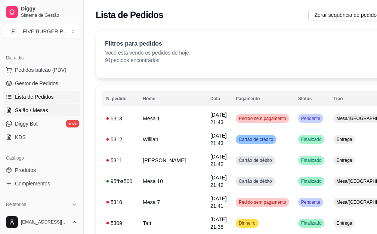
click at [44, 112] on span "Salão / Mesas" at bounding box center [31, 109] width 33 height 7
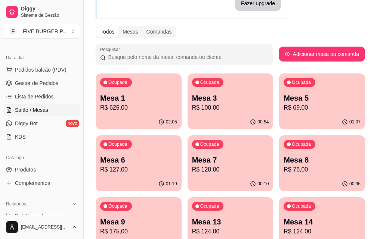
scroll to position [75, 0]
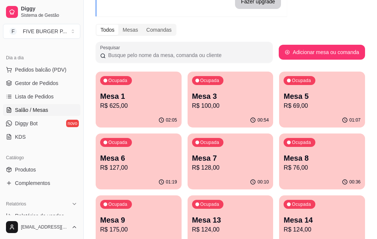
click at [177, 153] on p "Mesa 6" at bounding box center [138, 158] width 77 height 10
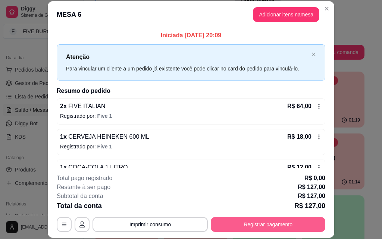
click at [258, 222] on button "Registrar pagamento" at bounding box center [268, 224] width 115 height 15
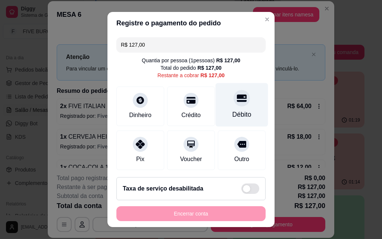
click at [218, 108] on div "Débito" at bounding box center [242, 105] width 53 height 44
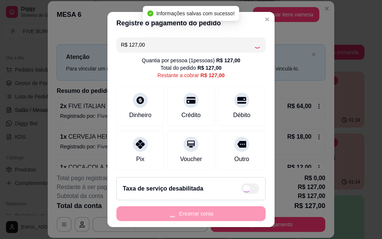
type input "R$ 0,00"
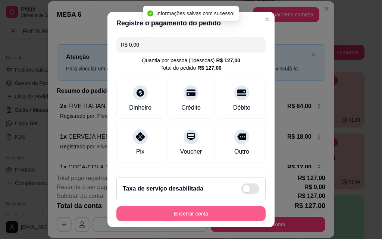
click at [238, 216] on button "Encerrar conta" at bounding box center [190, 213] width 149 height 15
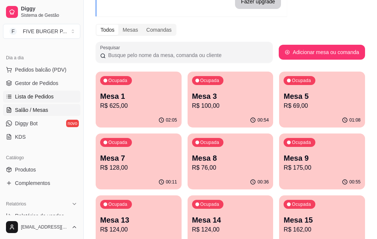
click at [22, 100] on link "Lista de Pedidos" at bounding box center [41, 97] width 77 height 12
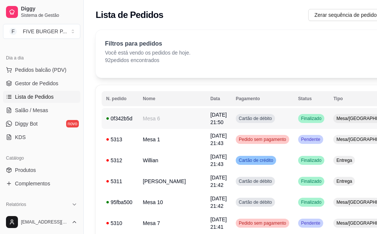
click at [235, 119] on div "Cartão de débito" at bounding box center [254, 118] width 39 height 9
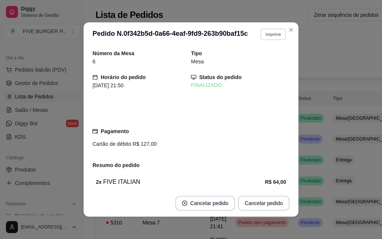
click at [275, 38] on button "Imprimir" at bounding box center [273, 34] width 26 height 12
click at [269, 59] on button "IMPRESSORA" at bounding box center [263, 57] width 43 height 10
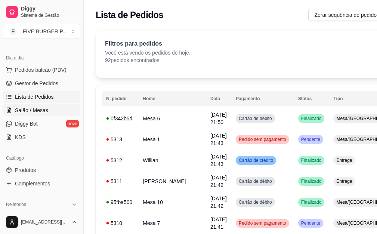
click at [48, 114] on link "Salão / Mesas" at bounding box center [41, 110] width 77 height 12
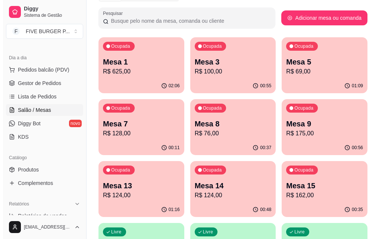
scroll to position [112, 0]
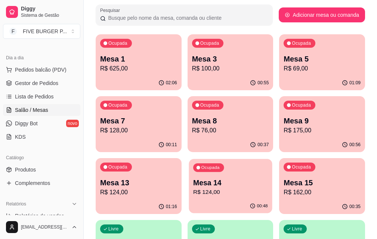
click at [268, 178] on p "Mesa 14" at bounding box center [230, 183] width 75 height 10
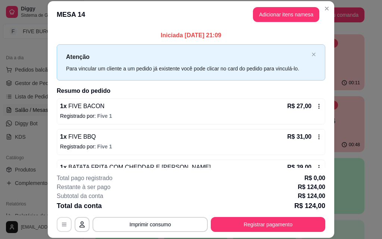
click at [62, 223] on icon "button" at bounding box center [64, 224] width 4 height 3
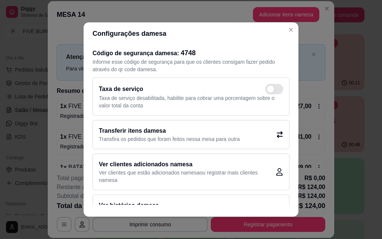
click at [271, 138] on div "Transferir itens da mesa Transfira os pedidos que foram feitos nessa mesa para …" at bounding box center [191, 134] width 197 height 29
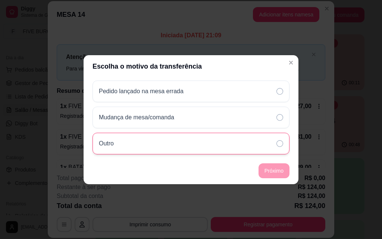
click at [269, 147] on div "Outro" at bounding box center [191, 144] width 197 height 22
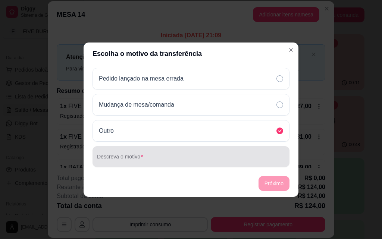
click at [215, 159] on input "Descreva o motivo" at bounding box center [191, 159] width 188 height 7
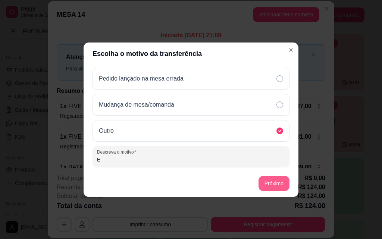
type input "E"
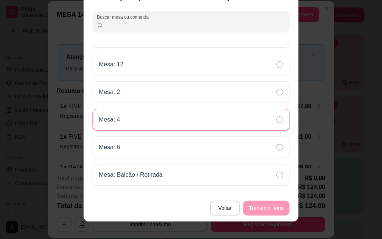
scroll to position [22, 0]
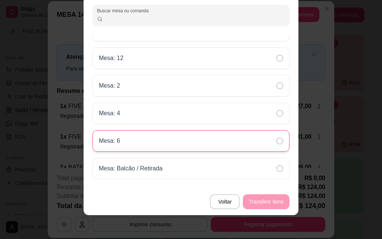
click at [181, 138] on div "Mesa: 6" at bounding box center [191, 141] width 197 height 22
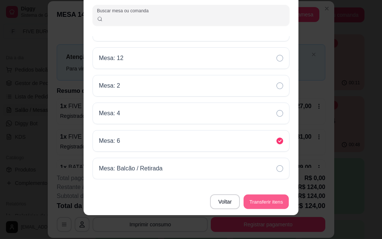
click at [272, 199] on button "Transferir itens" at bounding box center [266, 201] width 45 height 15
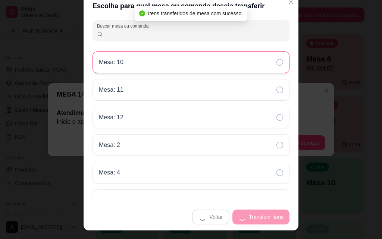
scroll to position [0, 0]
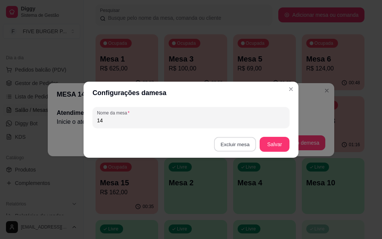
click at [242, 144] on button "Excluir mesa" at bounding box center [235, 144] width 42 height 15
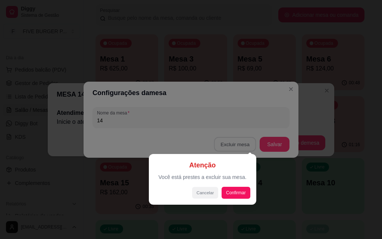
click at [202, 192] on button "Cancelar" at bounding box center [205, 193] width 26 height 12
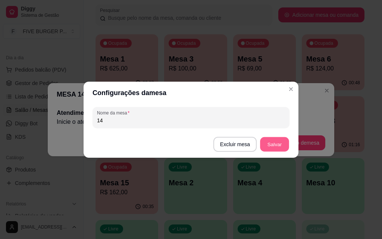
click at [274, 146] on button "Salvar" at bounding box center [274, 144] width 29 height 15
click at [244, 147] on button "Excluir mesa" at bounding box center [234, 144] width 43 height 15
click at [227, 194] on button "Confirmar" at bounding box center [237, 191] width 28 height 12
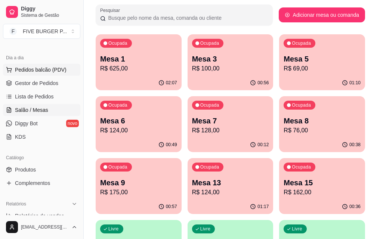
click at [42, 68] on span "Pedidos balcão (PDV)" at bounding box center [41, 69] width 52 height 7
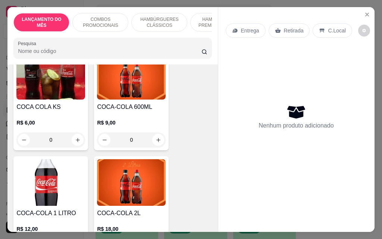
scroll to position [3359, 0]
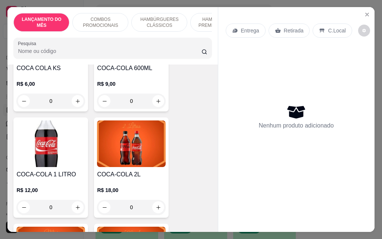
click at [154, 200] on div "0" at bounding box center [131, 207] width 69 height 15
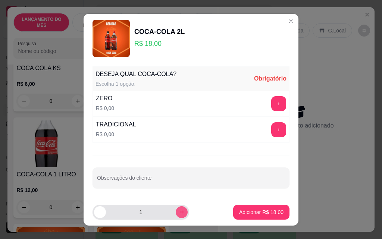
click at [179, 210] on icon "increase-product-quantity" at bounding box center [182, 212] width 6 height 6
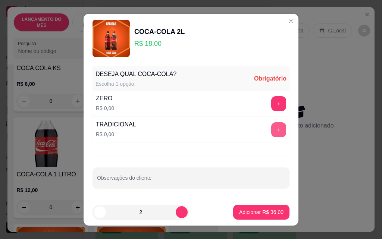
click at [274, 128] on button "+" at bounding box center [278, 129] width 15 height 15
click at [274, 128] on div "- 1 +" at bounding box center [262, 129] width 54 height 15
click at [271, 131] on div "- 1 +" at bounding box center [262, 129] width 54 height 15
click at [273, 128] on div "- 1 +" at bounding box center [262, 129] width 54 height 15
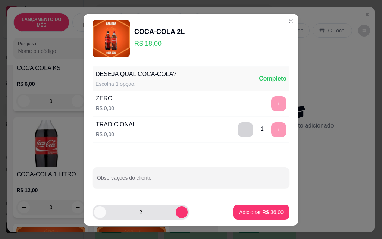
click at [98, 213] on icon "decrease-product-quantity" at bounding box center [100, 212] width 6 height 6
type input "1"
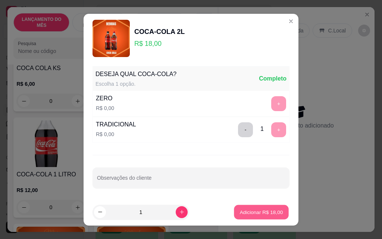
click at [272, 215] on p "Adicionar R$ 18,00" at bounding box center [261, 212] width 43 height 7
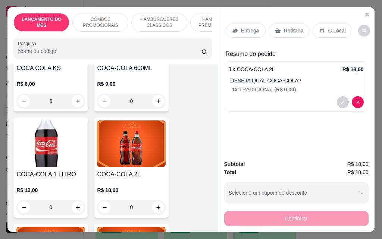
click at [153, 200] on div "0" at bounding box center [131, 207] width 69 height 15
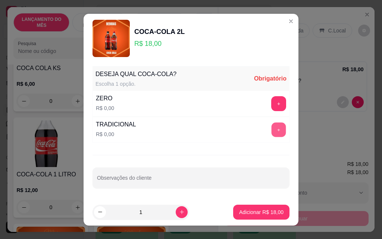
click at [272, 130] on button "+" at bounding box center [279, 129] width 15 height 15
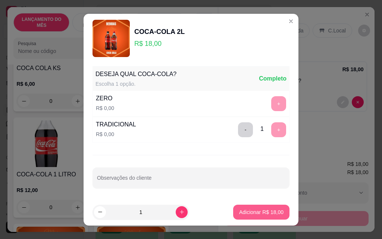
click at [244, 211] on p "Adicionar R$ 18,00" at bounding box center [261, 212] width 44 height 7
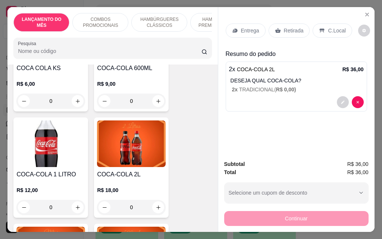
click at [271, 26] on div "Retirada" at bounding box center [289, 31] width 41 height 14
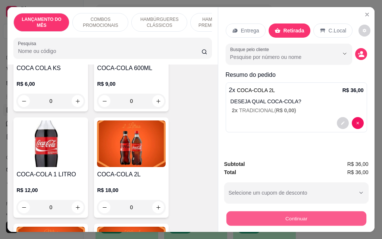
click at [269, 219] on button "Continuar" at bounding box center [296, 218] width 140 height 15
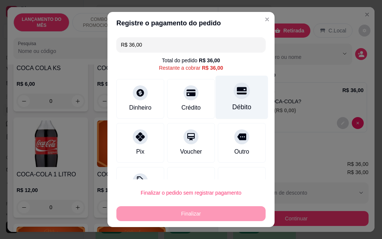
drag, startPoint x: 214, startPoint y: 102, endPoint x: 237, endPoint y: 217, distance: 117.6
click at [216, 102] on div "Débito" at bounding box center [242, 98] width 53 height 44
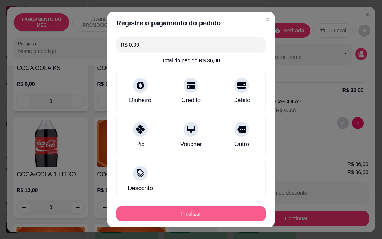
click at [208, 219] on button "Finalizar" at bounding box center [190, 213] width 149 height 15
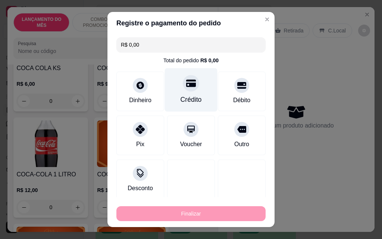
type input "-R$ 36,00"
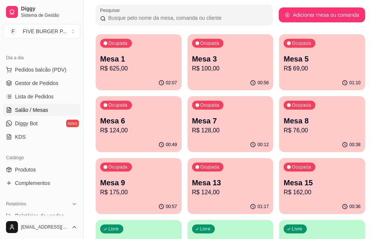
click at [269, 178] on p "Mesa 13" at bounding box center [230, 183] width 77 height 10
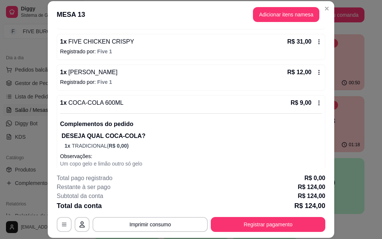
scroll to position [187, 0]
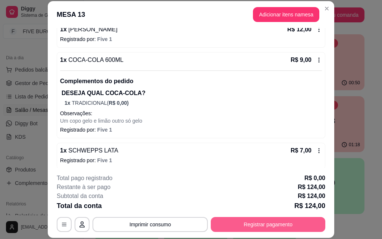
click at [251, 223] on button "Registrar pagamento" at bounding box center [268, 224] width 115 height 15
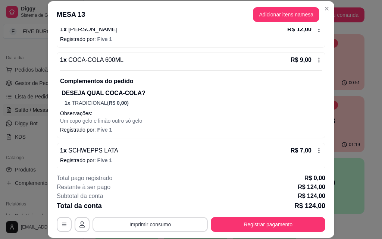
click at [180, 225] on button "Imprimir consumo" at bounding box center [150, 224] width 115 height 15
click at [157, 205] on button "IMPRESSORA" at bounding box center [150, 208] width 54 height 12
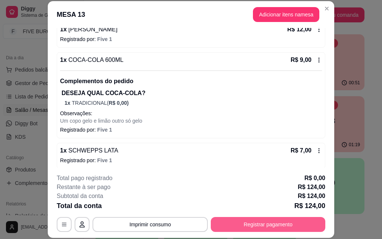
click at [262, 229] on button "Registrar pagamento" at bounding box center [268, 224] width 115 height 15
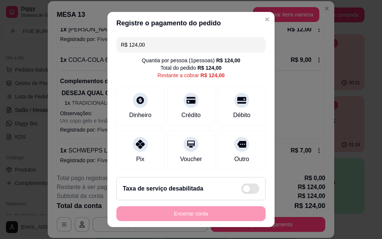
drag, startPoint x: 162, startPoint y: 50, endPoint x: 16, endPoint y: 10, distance: 152.0
click at [16, 10] on div "Registre o pagamento do pedido R$ 124,00 Quantia por pessoa ( 1 pessoas) R$ 124…" at bounding box center [191, 119] width 382 height 239
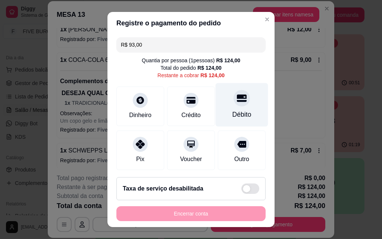
click at [233, 110] on div "Débito" at bounding box center [242, 115] width 19 height 10
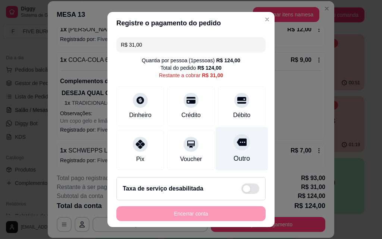
click at [234, 156] on div "Outro" at bounding box center [242, 159] width 16 height 10
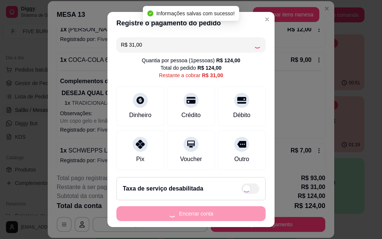
type input "R$ 0,00"
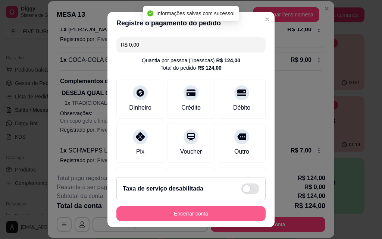
click at [214, 216] on button "Encerrar conta" at bounding box center [190, 213] width 149 height 15
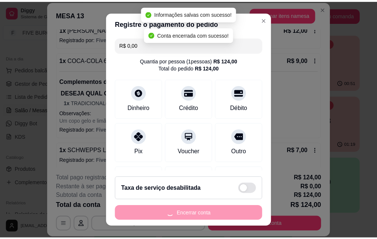
scroll to position [0, 0]
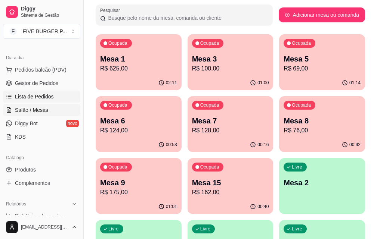
click at [49, 96] on span "Lista de Pedidos" at bounding box center [34, 96] width 39 height 7
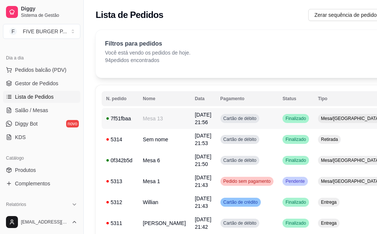
click at [233, 121] on span "Cartão de débito" at bounding box center [240, 118] width 36 height 6
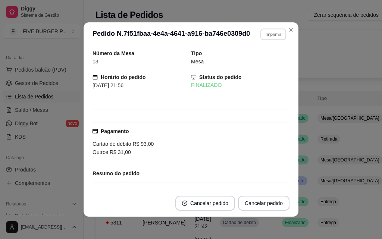
click at [278, 35] on button "Imprimir" at bounding box center [273, 34] width 26 height 12
click at [258, 62] on button "IMPRESSORA" at bounding box center [257, 60] width 54 height 12
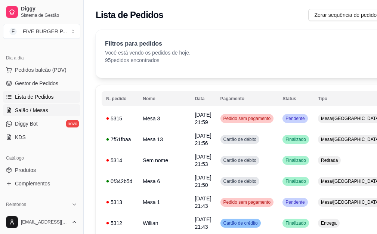
click at [46, 106] on link "Salão / Mesas" at bounding box center [41, 110] width 77 height 12
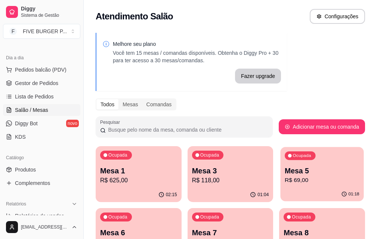
click at [284, 173] on p "Mesa 5" at bounding box center [321, 171] width 75 height 10
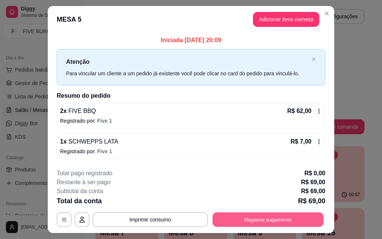
click at [289, 218] on button "Registrar pagamento" at bounding box center [268, 220] width 111 height 15
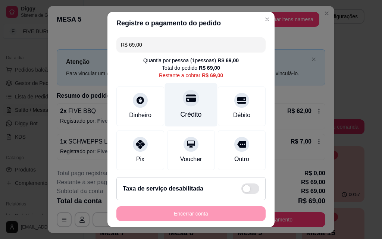
click at [194, 114] on div "Crédito" at bounding box center [191, 105] width 53 height 44
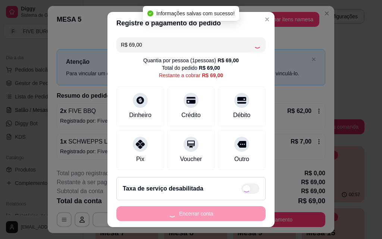
type input "R$ 0,00"
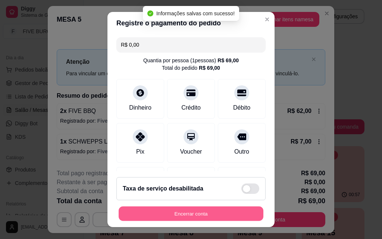
click at [208, 216] on button "Encerrar conta" at bounding box center [191, 214] width 145 height 15
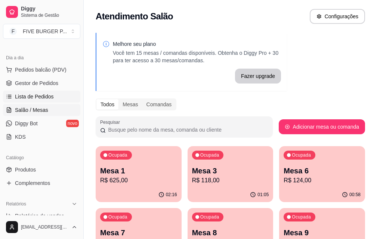
click at [41, 95] on span "Lista de Pedidos" at bounding box center [34, 96] width 39 height 7
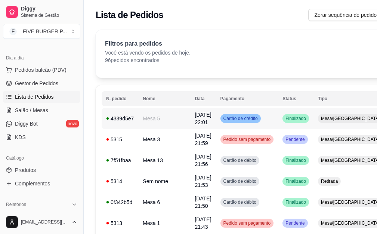
click at [253, 120] on td "Cartão de crédito" at bounding box center [247, 118] width 62 height 21
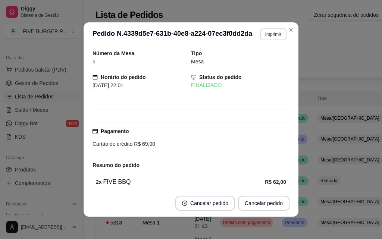
click at [266, 35] on button "Imprimir" at bounding box center [273, 34] width 26 height 12
click at [258, 59] on button "IMPRESSORA" at bounding box center [257, 60] width 54 height 12
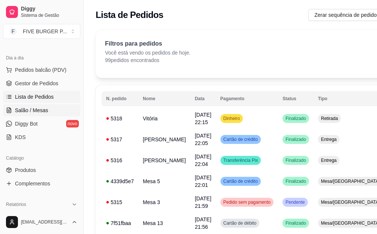
click at [31, 111] on span "Salão / Mesas" at bounding box center [31, 109] width 33 height 7
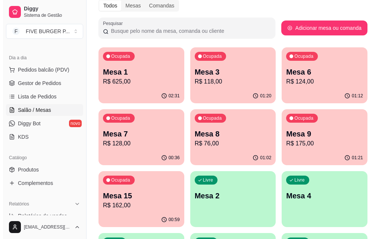
scroll to position [112, 0]
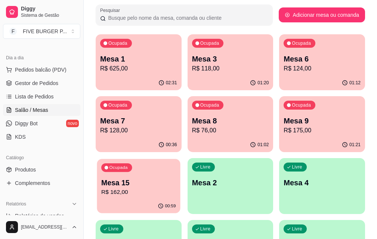
click at [175, 188] on p "R$ 162,00" at bounding box center [138, 192] width 74 height 9
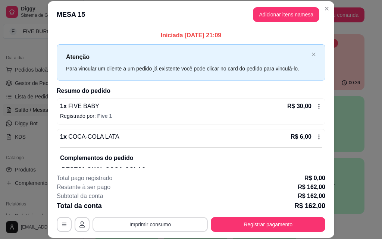
click at [160, 228] on button "Imprimir consumo" at bounding box center [150, 224] width 115 height 15
click at [159, 206] on button "IMPRESSORA" at bounding box center [150, 208] width 52 height 12
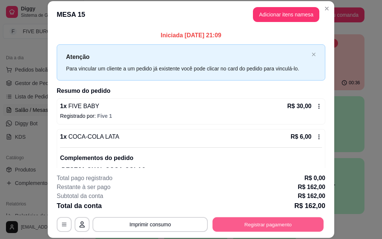
click at [250, 224] on button "Registrar pagamento" at bounding box center [268, 224] width 111 height 15
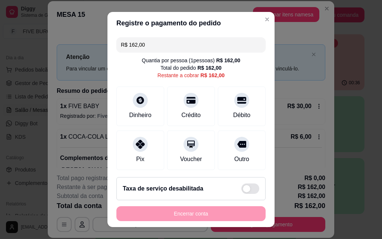
drag, startPoint x: 157, startPoint y: 49, endPoint x: 87, endPoint y: 85, distance: 79.3
click at [69, 47] on div "Registre o pagamento do pedido R$ 162,00 Quantia por pessoa ( 1 pessoas) R$ 162…" at bounding box center [191, 119] width 382 height 239
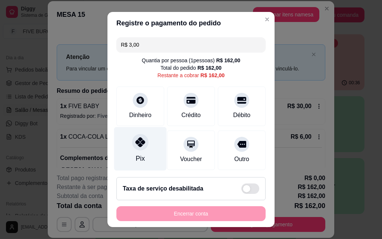
click at [137, 149] on div at bounding box center [140, 142] width 16 height 16
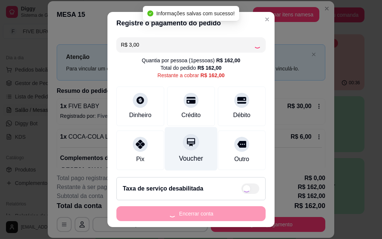
type input "R$ 159,00"
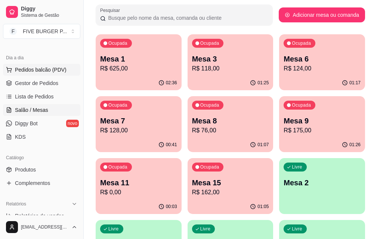
click at [38, 69] on span "Pedidos balcão (PDV)" at bounding box center [41, 69] width 52 height 7
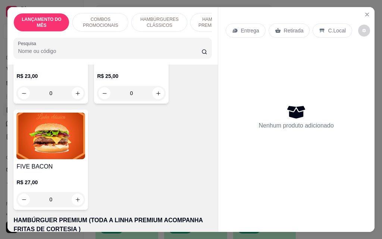
scroll to position [672, 0]
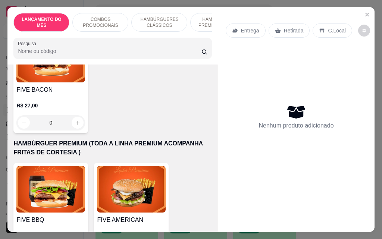
click at [77, 115] on div "0" at bounding box center [50, 122] width 69 height 15
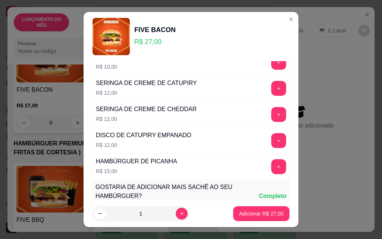
scroll to position [706, 0]
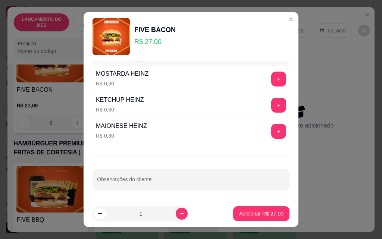
click at [149, 180] on input "Observações do cliente" at bounding box center [191, 182] width 188 height 7
type input "SEM CHEDDAR"
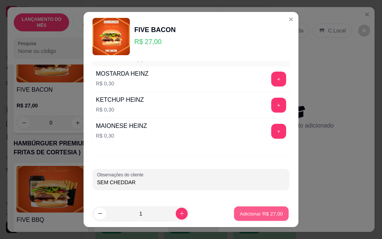
click at [240, 214] on p "Adicionar R$ 27,00" at bounding box center [261, 213] width 43 height 7
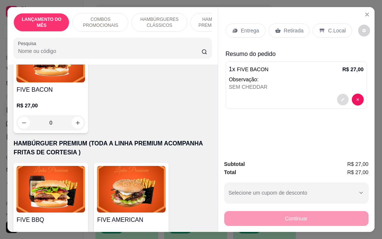
click at [343, 97] on button "decrease-product-quantity" at bounding box center [343, 100] width 12 height 12
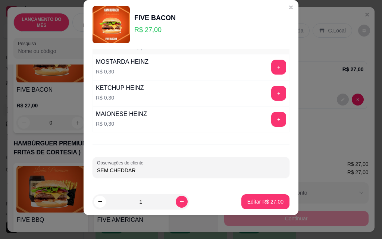
click at [134, 173] on input "SEM CHEDDAR" at bounding box center [191, 170] width 188 height 7
type input "SEM CHEDDAR E SEM MOLHO"
click at [255, 202] on p "Editar R$ 27,00" at bounding box center [265, 201] width 35 height 7
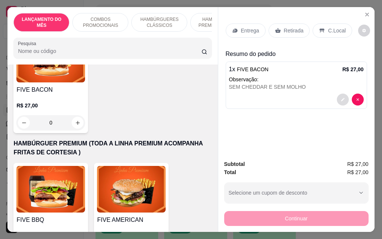
click at [340, 94] on button "decrease-product-quantity" at bounding box center [343, 100] width 12 height 12
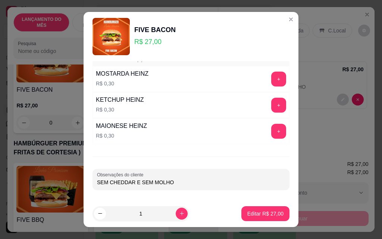
click at [184, 181] on input "SEM CHEDDAR E SEM MOLHO" at bounding box center [191, 182] width 188 height 7
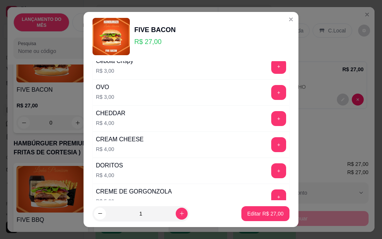
scroll to position [184, 0]
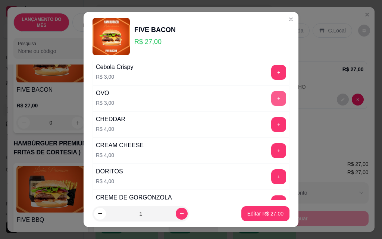
click at [271, 98] on button "+" at bounding box center [278, 98] width 15 height 15
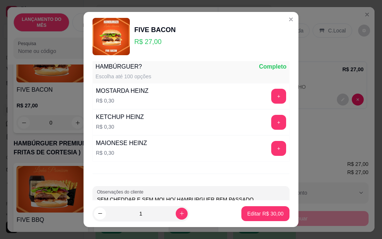
scroll to position [706, 0]
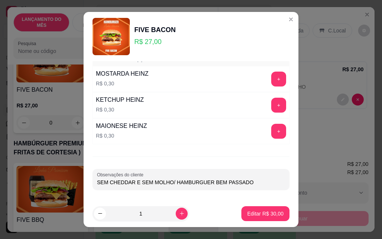
click at [265, 181] on input "SEM CHEDDAR E SEM MOLHO/ HAMBURGUER BEM PASSADO" at bounding box center [191, 182] width 188 height 7
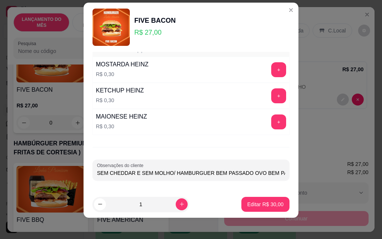
scroll to position [12, 0]
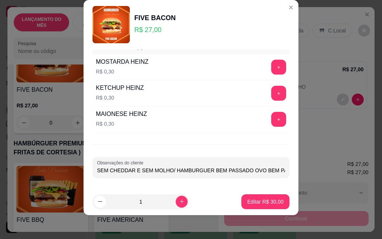
click at [187, 168] on input "SEM CHEDDAR E SEM MOLHO/ HAMBURGUER BEM PASSADO OVO BEM PASSADO" at bounding box center [191, 170] width 188 height 7
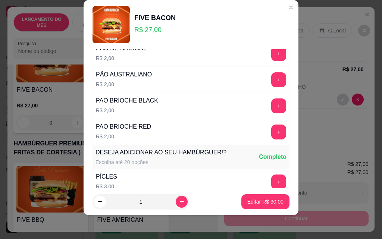
scroll to position [0, 0]
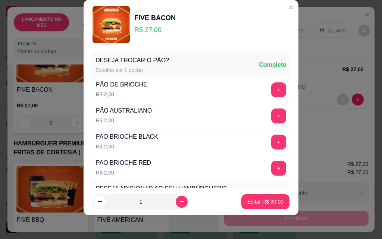
type input "SEM CHEDDAR E SEM MOLHO/ HAMBURGUER BEM PASSADO OVO BEM PASSADO PAO DE GERGILIM"
click at [274, 200] on p "Editar R$ 30,00" at bounding box center [265, 201] width 35 height 7
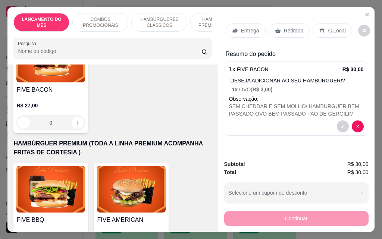
click at [253, 27] on p "Entrega" at bounding box center [250, 30] width 18 height 7
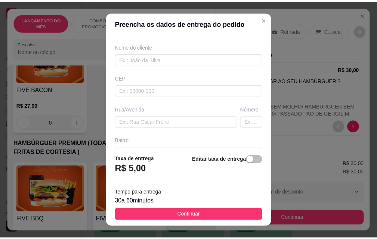
scroll to position [75, 0]
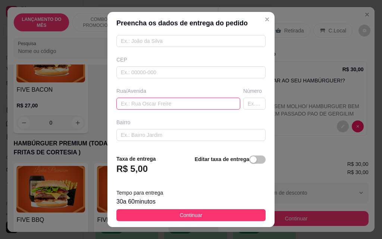
click at [198, 107] on input "text" at bounding box center [178, 104] width 124 height 12
type input "GENERAL [PERSON_NAME]"
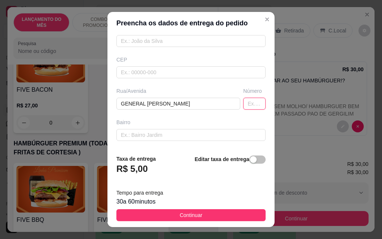
click at [243, 109] on input "text" at bounding box center [254, 104] width 22 height 12
type input "774"
click at [221, 218] on button "Continuar" at bounding box center [190, 215] width 149 height 12
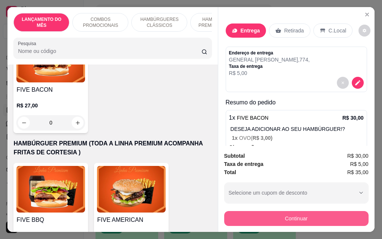
click at [274, 221] on button "Continuar" at bounding box center [296, 218] width 144 height 15
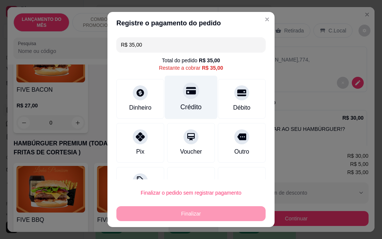
click at [183, 93] on div at bounding box center [191, 90] width 16 height 16
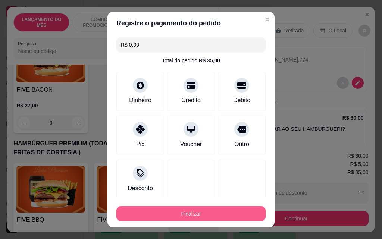
click at [153, 215] on button "Finalizar" at bounding box center [190, 213] width 149 height 15
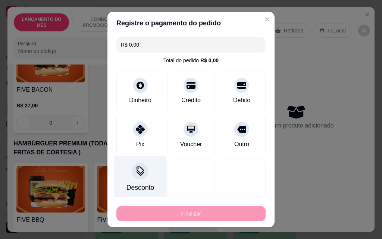
type input "-R$ 35,00"
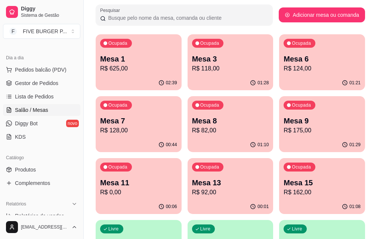
click at [279, 113] on div "Ocupada Mesa 9 R$ 175,00" at bounding box center [322, 116] width 86 height 41
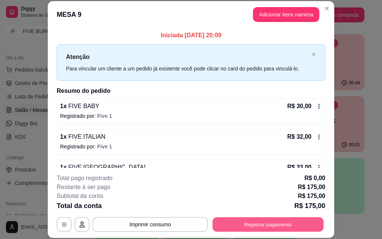
click at [223, 222] on button "Registrar pagamento" at bounding box center [268, 224] width 111 height 15
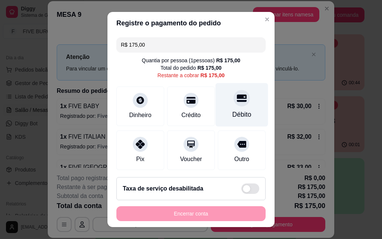
click at [235, 96] on div at bounding box center [242, 98] width 16 height 16
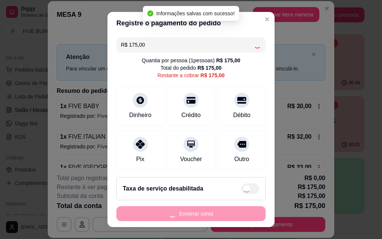
type input "R$ 0,00"
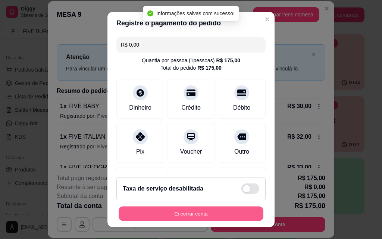
click at [192, 214] on button "Encerrar conta" at bounding box center [191, 214] width 145 height 15
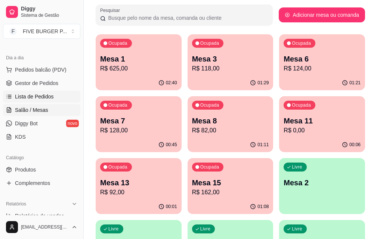
click at [42, 99] on span "Lista de Pedidos" at bounding box center [34, 96] width 39 height 7
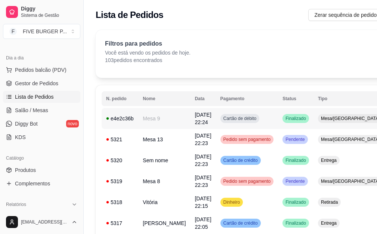
click at [194, 119] on span "[DATE] 22:24" at bounding box center [202, 118] width 16 height 13
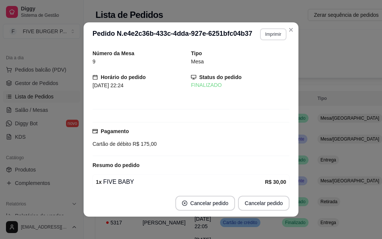
click at [265, 34] on button "Imprimir" at bounding box center [273, 34] width 26 height 12
click at [246, 60] on button "IMPRESSORA" at bounding box center [257, 60] width 54 height 12
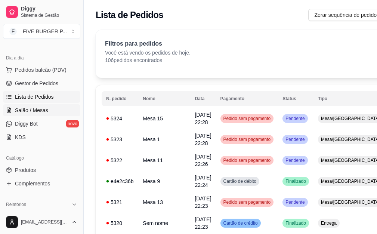
click at [38, 109] on span "Salão / Mesas" at bounding box center [31, 109] width 33 height 7
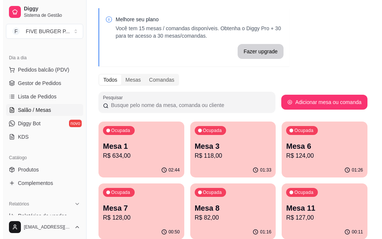
scroll to position [37, 0]
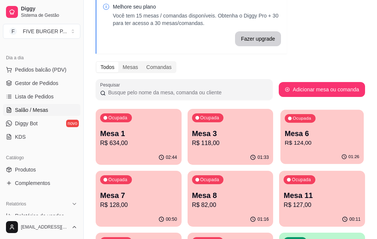
click at [284, 141] on p "R$ 124,00" at bounding box center [321, 143] width 75 height 9
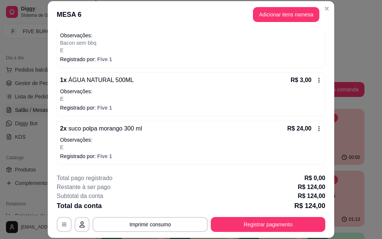
scroll to position [23, 0]
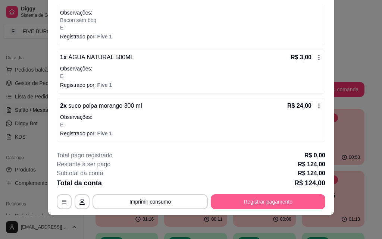
click at [262, 199] on button "Registrar pagamento" at bounding box center [268, 201] width 115 height 15
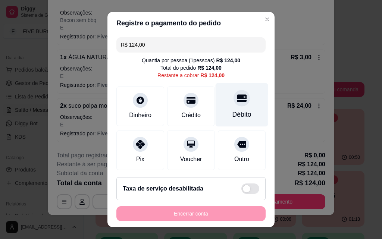
click at [218, 101] on div "Débito" at bounding box center [242, 105] width 53 height 44
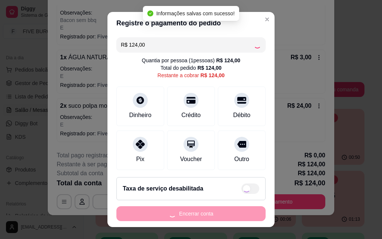
type input "R$ 0,00"
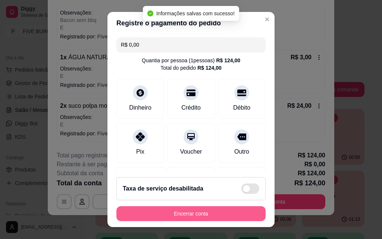
click at [224, 214] on button "Encerrar conta" at bounding box center [190, 213] width 149 height 15
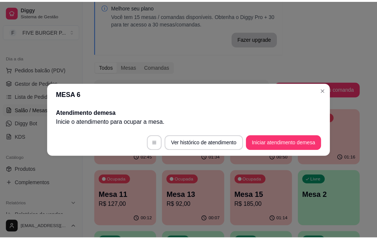
scroll to position [0, 0]
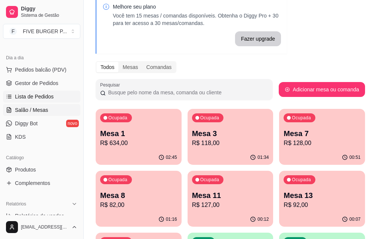
click at [43, 95] on span "Lista de Pedidos" at bounding box center [34, 96] width 39 height 7
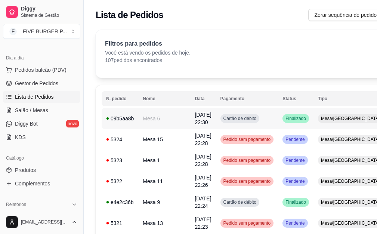
click at [278, 125] on td "Finalizado" at bounding box center [295, 118] width 35 height 21
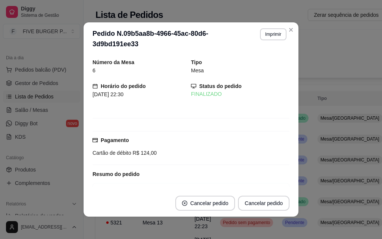
click at [272, 38] on button "Imprimir" at bounding box center [273, 34] width 26 height 12
click at [266, 62] on button "IMPRESSORA" at bounding box center [263, 57] width 43 height 10
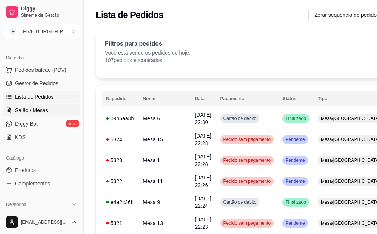
click at [36, 108] on span "Salão / Mesas" at bounding box center [31, 109] width 33 height 7
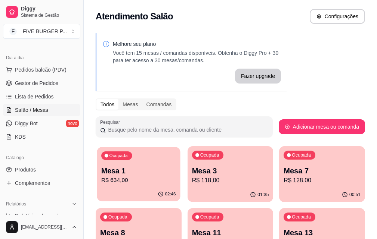
click at [144, 160] on div "Ocupada Mesa 1 R$ 634,00" at bounding box center [138, 167] width 83 height 40
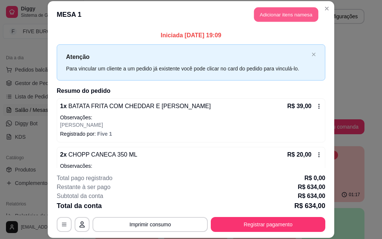
click at [288, 18] on button "Adicionar itens na mesa" at bounding box center [286, 14] width 64 height 15
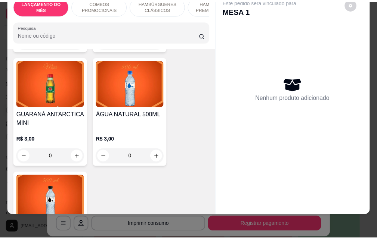
scroll to position [3583, 0]
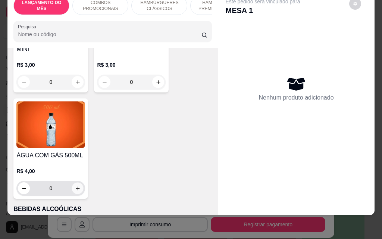
click at [75, 186] on icon "increase-product-quantity" at bounding box center [78, 189] width 6 height 6
type input "1"
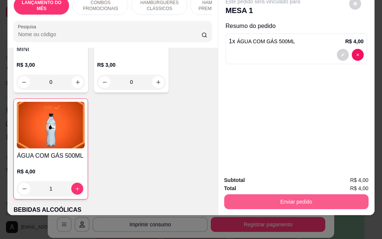
click at [280, 201] on button "Enviar pedido" at bounding box center [296, 201] width 144 height 15
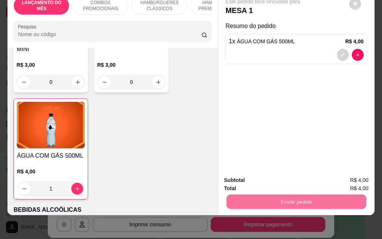
click at [344, 177] on button "Enviar pedido" at bounding box center [349, 178] width 41 height 14
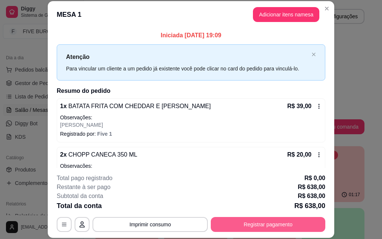
click at [281, 221] on button "Registrar pagamento" at bounding box center [268, 224] width 115 height 15
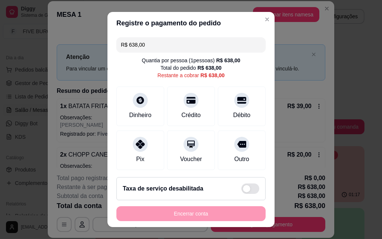
drag, startPoint x: 174, startPoint y: 44, endPoint x: 0, endPoint y: 53, distance: 173.8
click at [0, 66] on div "Registre o pagamento do pedido R$ 638,00 Quantia por pessoa ( 1 pessoas) R$ 638…" at bounding box center [191, 119] width 382 height 239
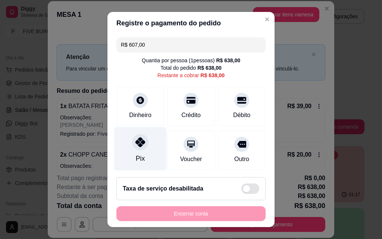
click at [137, 160] on div "Pix" at bounding box center [140, 159] width 9 height 10
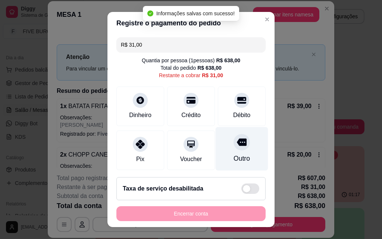
click at [237, 147] on icon at bounding box center [242, 142] width 10 height 10
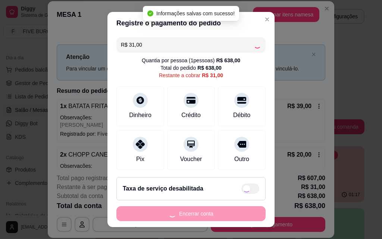
type input "R$ 0,00"
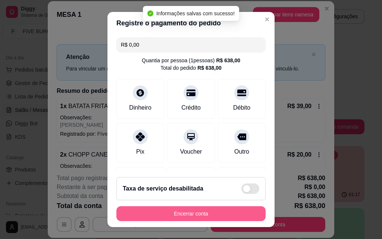
click at [233, 213] on button "Encerrar conta" at bounding box center [190, 213] width 149 height 15
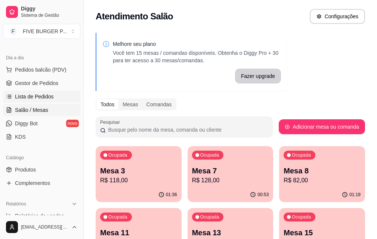
click at [41, 95] on span "Lista de Pedidos" at bounding box center [34, 96] width 39 height 7
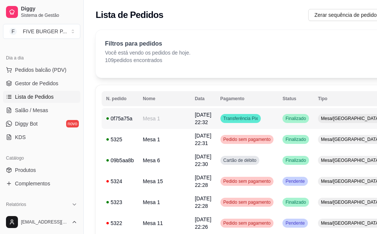
click at [252, 118] on td "Transferência Pix" at bounding box center [247, 118] width 62 height 21
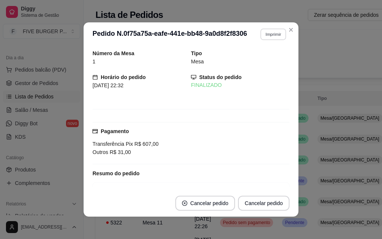
click at [274, 35] on button "Imprimir" at bounding box center [273, 34] width 26 height 12
click at [259, 68] on body "Diggy Sistema de Gestão F FIVE BURGER P ... Loja aberta Diggy Pro + 15 até 15/1…" at bounding box center [188, 119] width 377 height 239
click at [258, 65] on button "IMPRESSORA" at bounding box center [257, 60] width 52 height 12
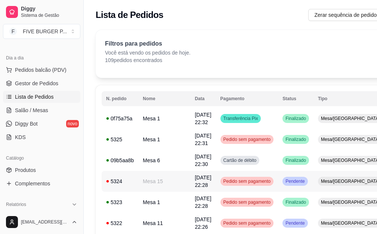
click at [216, 185] on td "Pedido sem pagamento" at bounding box center [247, 181] width 62 height 21
click at [47, 109] on link "Salão / Mesas" at bounding box center [41, 110] width 77 height 12
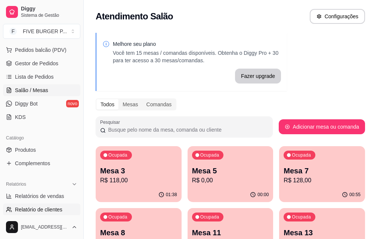
scroll to position [112, 0]
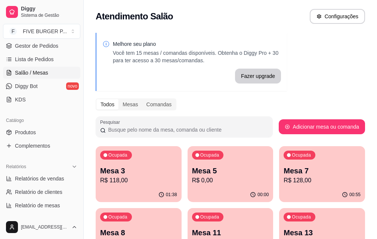
click at [41, 126] on div "Catálogo" at bounding box center [41, 121] width 77 height 12
click at [42, 134] on link "Produtos" at bounding box center [41, 133] width 77 height 12
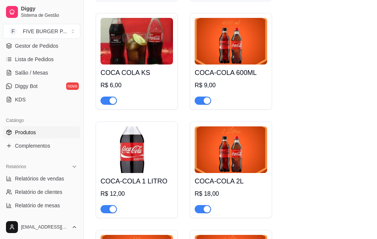
scroll to position [4031, 0]
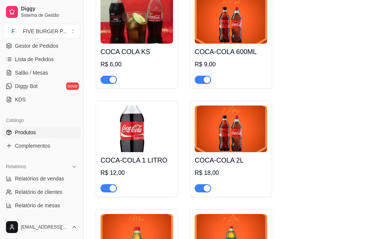
click at [203, 184] on button "button" at bounding box center [202, 188] width 16 height 8
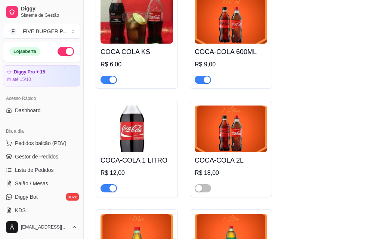
scroll to position [0, 0]
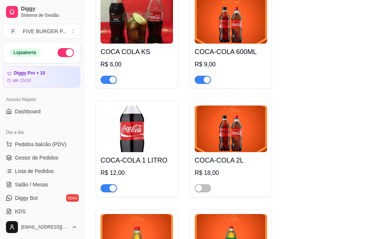
click at [59, 53] on button "button" at bounding box center [65, 52] width 16 height 9
click at [35, 185] on span "Salão / Mesas" at bounding box center [31, 184] width 33 height 7
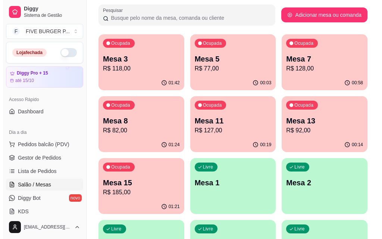
scroll to position [179, 0]
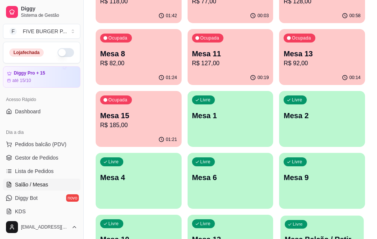
click at [284, 233] on p "Mesa Balcão / Retirada" at bounding box center [321, 240] width 75 height 10
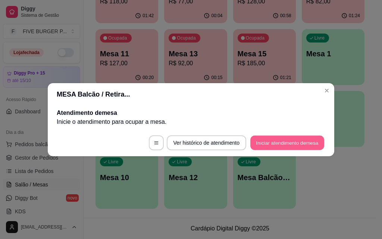
click at [268, 139] on button "Iniciar atendimento de mesa" at bounding box center [287, 142] width 74 height 15
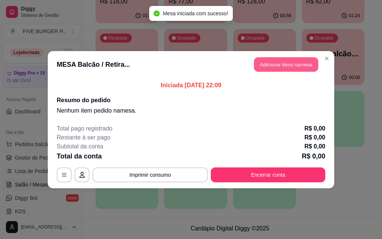
click at [298, 64] on button "Adicionar itens na mesa" at bounding box center [286, 64] width 64 height 15
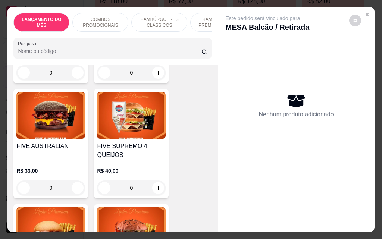
scroll to position [970, 0]
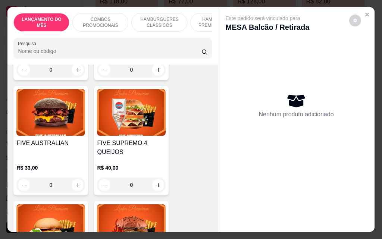
click at [77, 178] on div "0" at bounding box center [50, 185] width 69 height 15
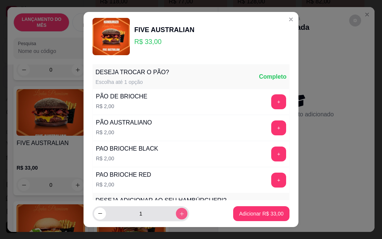
click at [179, 215] on icon "increase-product-quantity" at bounding box center [182, 214] width 6 height 6
type input "2"
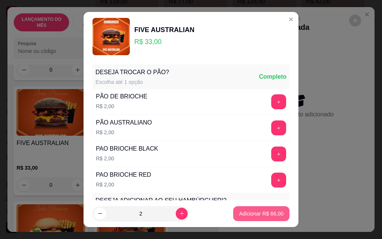
click at [271, 213] on p "Adicionar R$ 66,00" at bounding box center [261, 213] width 44 height 7
type input "2"
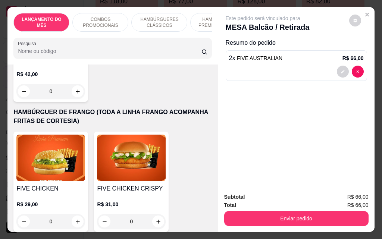
scroll to position [1567, 0]
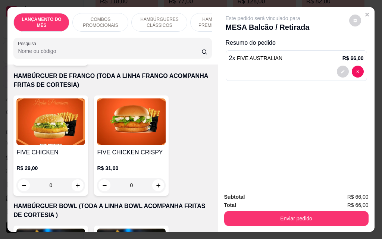
click at [152, 178] on div "0" at bounding box center [131, 185] width 69 height 15
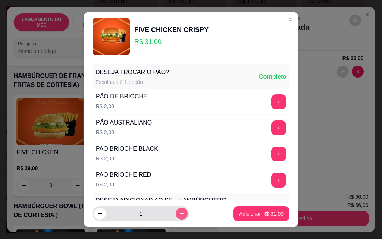
click at [179, 214] on icon "increase-product-quantity" at bounding box center [182, 214] width 6 height 6
type input "2"
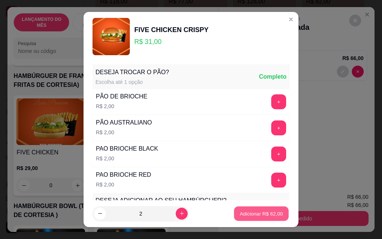
click at [274, 215] on p "Adicionar R$ 62,00" at bounding box center [261, 213] width 43 height 7
type input "2"
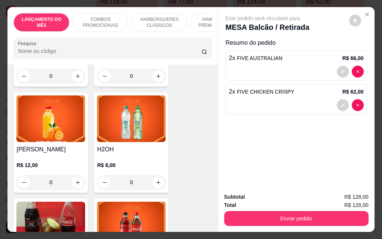
scroll to position [3172, 0]
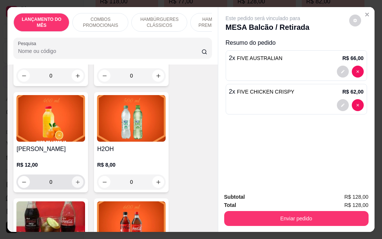
click at [75, 177] on button "increase-product-quantity" at bounding box center [78, 183] width 12 height 12
type input "1"
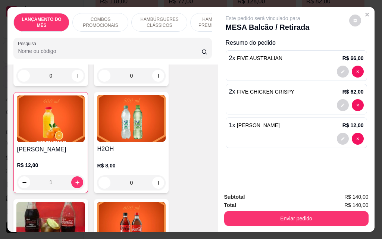
click at [155, 175] on div "0" at bounding box center [131, 182] width 69 height 15
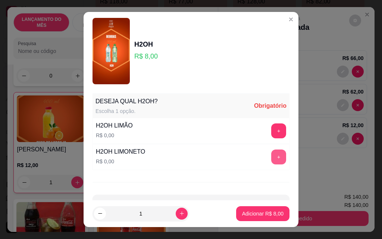
click at [271, 159] on button "+" at bounding box center [278, 157] width 15 height 15
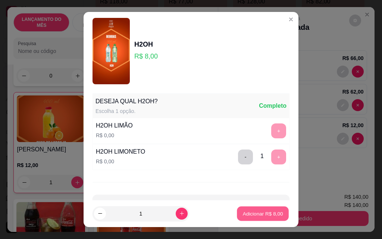
click at [251, 214] on p "Adicionar R$ 8,00" at bounding box center [263, 213] width 40 height 7
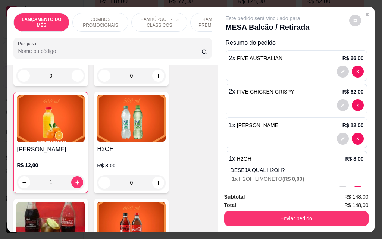
click at [155, 175] on div "0" at bounding box center [131, 182] width 69 height 15
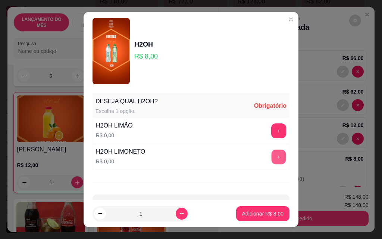
click at [272, 159] on button "+" at bounding box center [279, 157] width 15 height 15
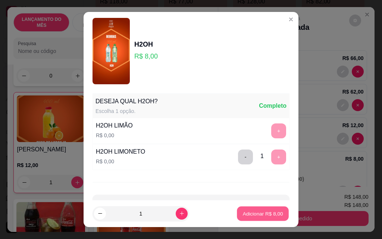
click at [262, 211] on p "Adicionar R$ 8,00" at bounding box center [263, 213] width 40 height 7
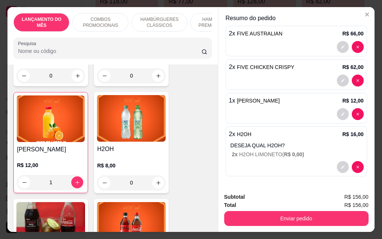
scroll to position [0, 0]
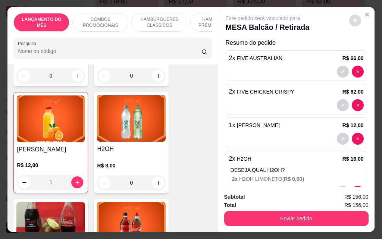
click at [349, 21] on button "decrease-product-quantity" at bounding box center [355, 21] width 12 height 12
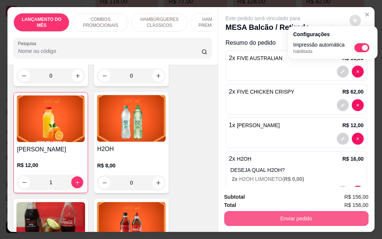
click at [316, 215] on button "Enviar pedido" at bounding box center [296, 218] width 144 height 15
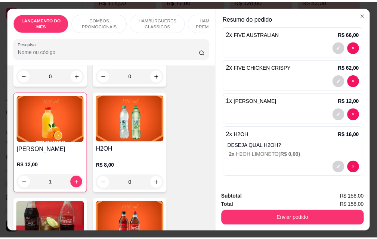
scroll to position [19, 0]
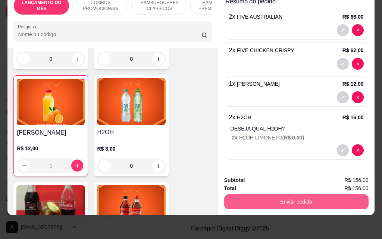
click at [305, 199] on button "Enviar pedido" at bounding box center [296, 201] width 144 height 15
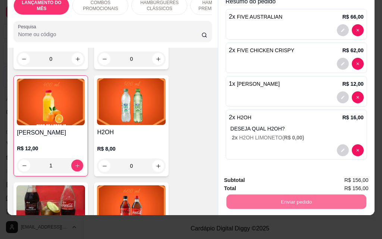
click at [353, 182] on button "Enviar pedido" at bounding box center [349, 178] width 42 height 14
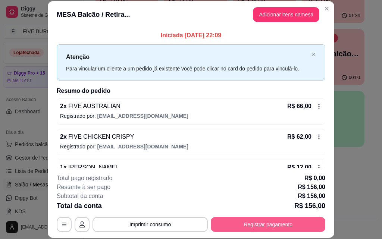
click at [277, 225] on button "Registrar pagamento" at bounding box center [268, 224] width 115 height 15
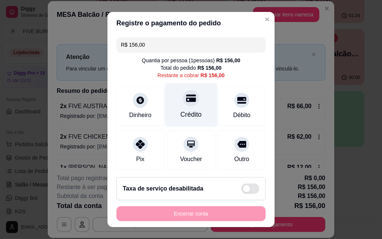
drag, startPoint x: 182, startPoint y: 106, endPoint x: 184, endPoint y: 115, distance: 8.8
click at [184, 106] on div at bounding box center [191, 98] width 16 height 16
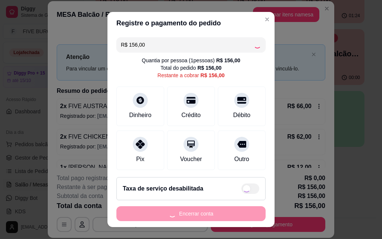
type input "R$ 0,00"
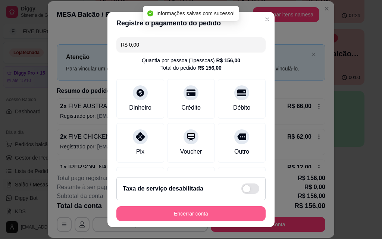
click at [185, 215] on button "Encerrar conta" at bounding box center [190, 213] width 149 height 15
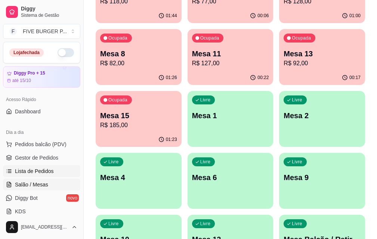
drag, startPoint x: 40, startPoint y: 170, endPoint x: 44, endPoint y: 169, distance: 3.8
click at [40, 171] on span "Lista de Pedidos" at bounding box center [34, 171] width 39 height 7
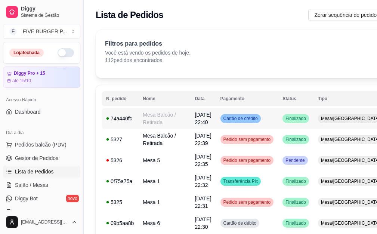
click at [195, 123] on td "[DATE] 22:40" at bounding box center [202, 118] width 25 height 21
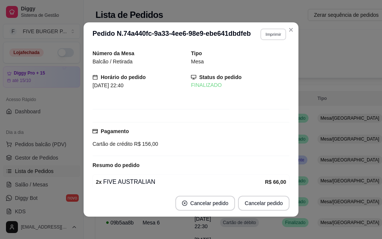
click at [264, 38] on button "Imprimir" at bounding box center [273, 34] width 26 height 12
click at [257, 56] on button "IMPRESSORA" at bounding box center [263, 57] width 43 height 10
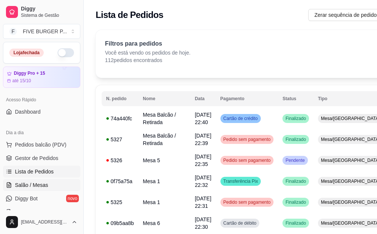
click at [48, 185] on link "Salão / Mesas" at bounding box center [41, 185] width 77 height 12
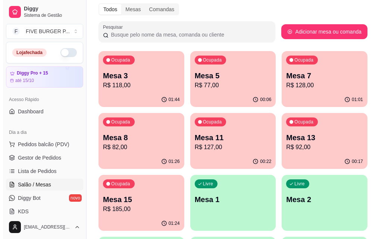
scroll to position [112, 0]
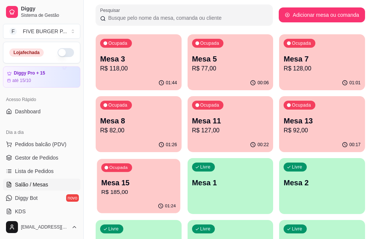
click at [175, 178] on p "Mesa 15" at bounding box center [138, 183] width 74 height 10
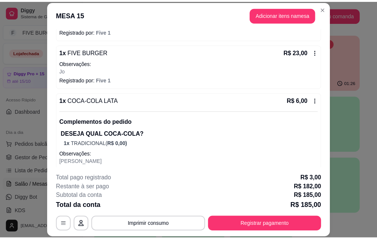
scroll to position [261, 0]
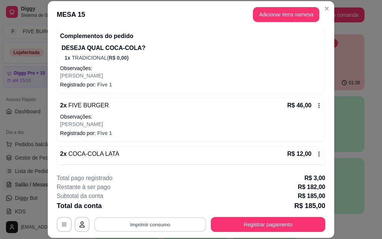
click at [188, 224] on button "Imprimir consumo" at bounding box center [150, 224] width 112 height 15
click at [157, 207] on button "IMPRESSORA" at bounding box center [150, 208] width 54 height 12
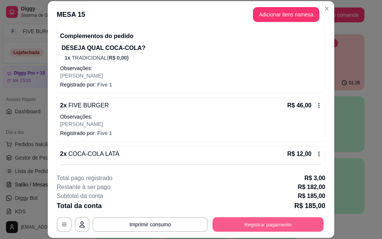
click at [262, 223] on button "Registrar pagamento" at bounding box center [268, 224] width 111 height 15
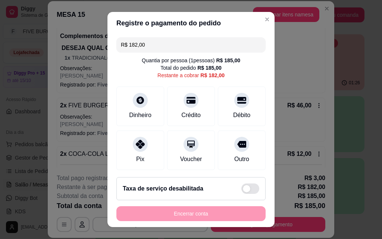
drag, startPoint x: 172, startPoint y: 44, endPoint x: 0, endPoint y: 34, distance: 172.0
click at [0, 40] on div "Registre o pagamento do pedido R$ 182,00 Quantia por pessoa ( 1 pessoas) R$ 185…" at bounding box center [191, 119] width 382 height 239
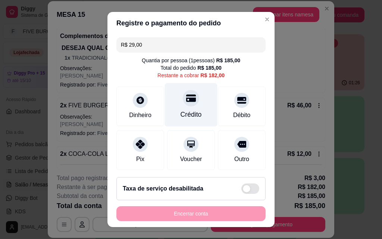
click at [172, 103] on div "Crédito" at bounding box center [191, 105] width 53 height 44
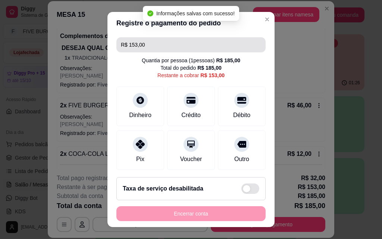
click at [132, 34] on div "R$ 153,00 Quantia por pessoa ( 1 pessoas) R$ 185,00 Total do pedido R$ 185,00 R…" at bounding box center [190, 102] width 167 height 137
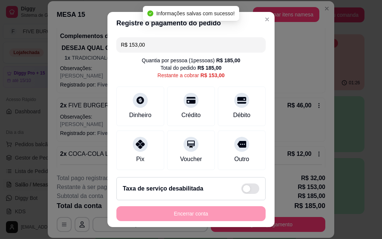
drag, startPoint x: 149, startPoint y: 44, endPoint x: 0, endPoint y: 61, distance: 149.5
click at [0, 66] on div "Registre o pagamento do pedido R$ 153,00 Quantia por pessoa ( 1 pessoas) R$ 185…" at bounding box center [191, 119] width 382 height 239
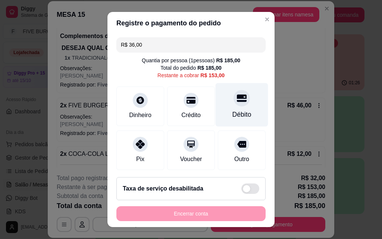
click at [234, 101] on div at bounding box center [242, 98] width 16 height 16
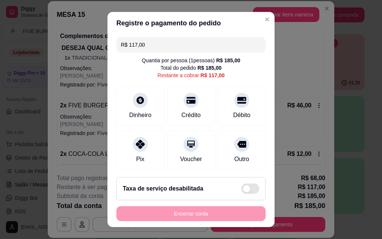
drag, startPoint x: 144, startPoint y: 48, endPoint x: 0, endPoint y: 22, distance: 146.0
click at [3, 38] on div "Registre o pagamento do pedido R$ 117,00 Quantia por pessoa ( 1 pessoas) R$ 185…" at bounding box center [191, 119] width 382 height 239
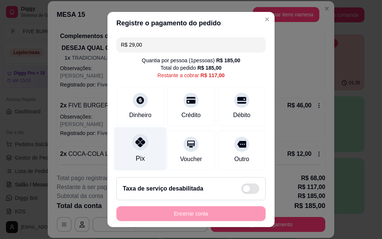
click at [141, 151] on div "Pix" at bounding box center [140, 149] width 53 height 44
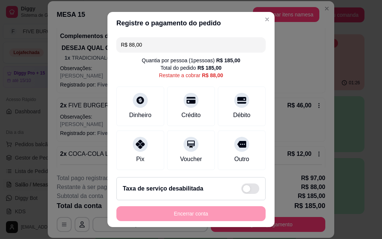
drag, startPoint x: 157, startPoint y: 39, endPoint x: 40, endPoint y: 49, distance: 118.0
click at [40, 49] on div "Registre o pagamento do pedido R$ 88,00 Quantia por pessoa ( 1 pessoas) R$ 185,…" at bounding box center [191, 119] width 382 height 239
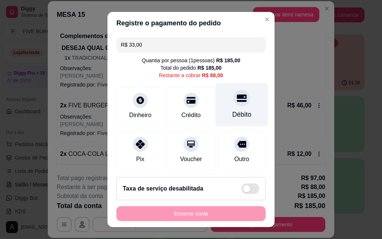
click at [216, 103] on div "Débito" at bounding box center [242, 105] width 53 height 44
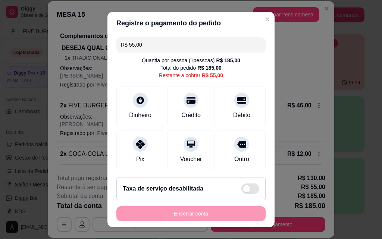
drag, startPoint x: 144, startPoint y: 50, endPoint x: 83, endPoint y: 45, distance: 61.8
click at [88, 48] on div "Registre o pagamento do pedido R$ 55,00 Quantia por pessoa ( 1 pessoas) R$ 185,…" at bounding box center [191, 119] width 382 height 239
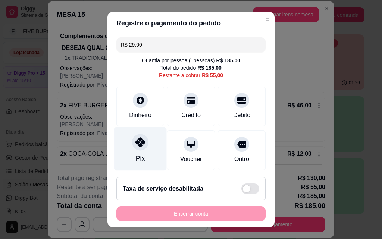
click at [135, 145] on icon at bounding box center [140, 142] width 10 height 10
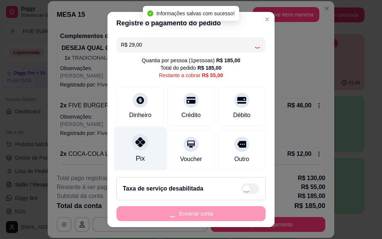
type input "R$ 26,00"
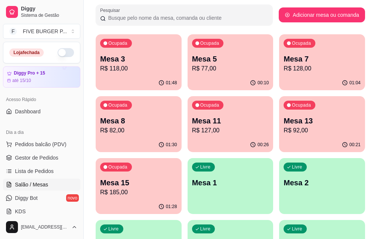
click at [149, 66] on p "R$ 118,00" at bounding box center [138, 68] width 77 height 9
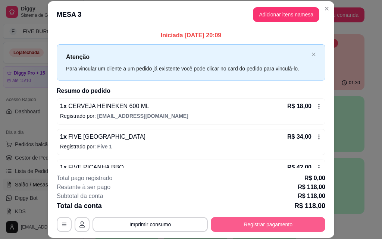
click at [231, 225] on button "Registrar pagamento" at bounding box center [268, 224] width 115 height 15
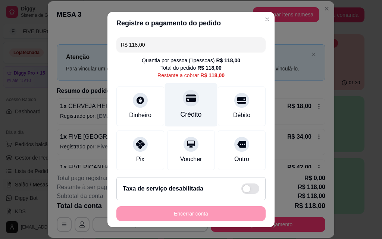
click at [176, 104] on div "Crédito" at bounding box center [191, 105] width 53 height 44
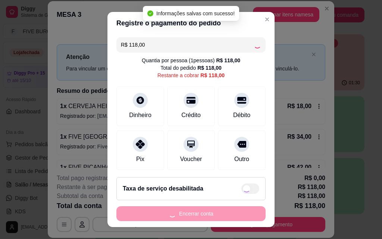
type input "R$ 0,00"
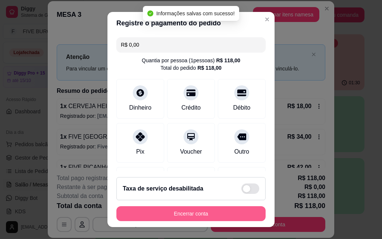
click at [196, 214] on button "Encerrar conta" at bounding box center [190, 213] width 149 height 15
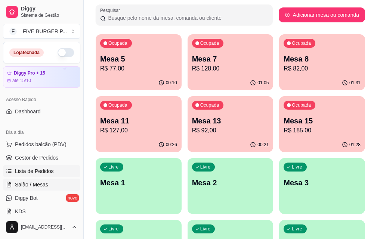
click at [43, 172] on span "Lista de Pedidos" at bounding box center [34, 171] width 39 height 7
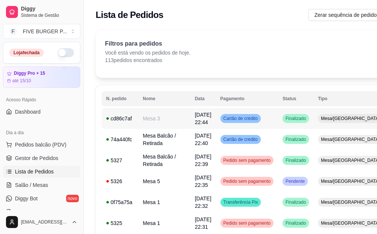
click at [278, 124] on td "Finalizado" at bounding box center [295, 118] width 35 height 21
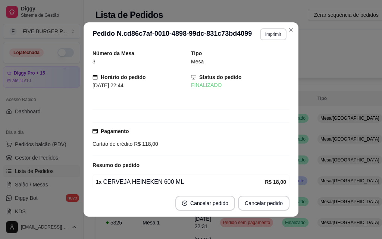
click at [270, 36] on button "Imprimir" at bounding box center [273, 34] width 26 height 12
click at [262, 57] on button "IMPRESSORA" at bounding box center [263, 57] width 43 height 10
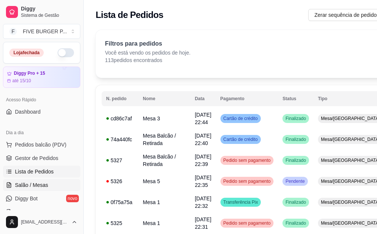
click at [36, 184] on span "Salão / Mesas" at bounding box center [31, 184] width 33 height 7
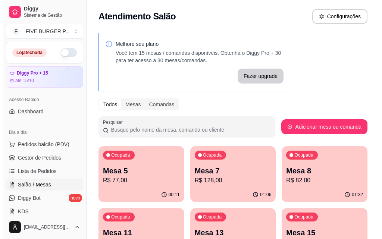
scroll to position [75, 0]
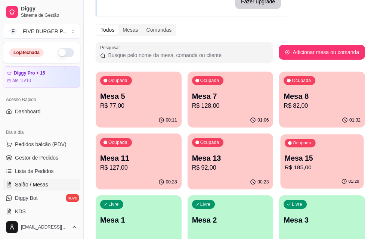
click at [284, 153] on p "Mesa 15" at bounding box center [321, 158] width 75 height 10
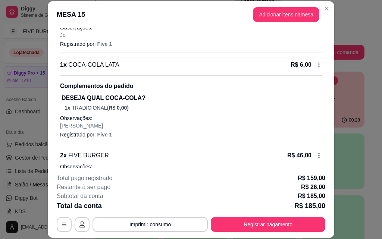
scroll to position [373, 0]
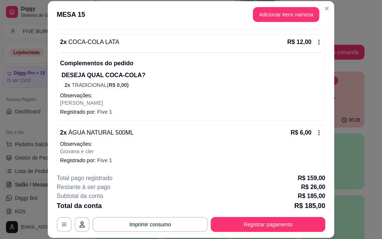
click at [316, 132] on icon at bounding box center [319, 133] width 6 height 6
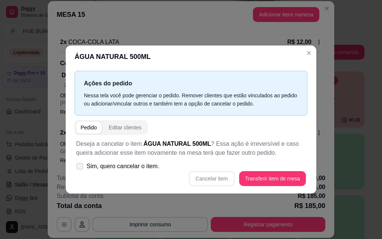
click at [76, 165] on label "Sim, quero cancelar o item." at bounding box center [117, 166] width 89 height 15
click at [76, 168] on input "Sim, quero cancelar o item." at bounding box center [78, 170] width 5 height 5
checkbox input "true"
click at [212, 177] on button "Cancelar item" at bounding box center [212, 178] width 44 height 15
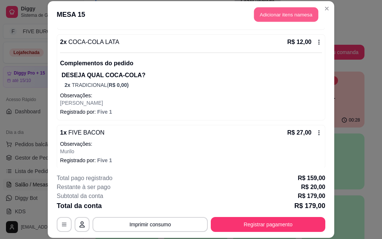
click at [293, 18] on button "Adicionar itens na mesa" at bounding box center [286, 14] width 64 height 15
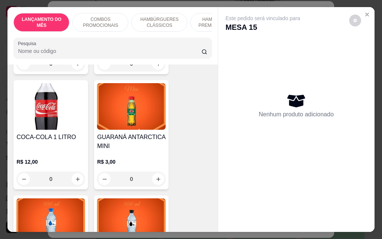
scroll to position [3545, 0]
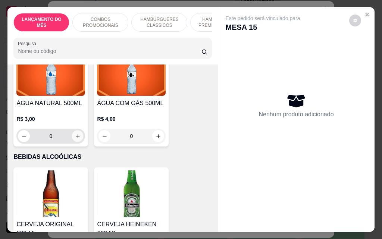
click at [78, 131] on button "increase-product-quantity" at bounding box center [78, 137] width 12 height 12
type input "1"
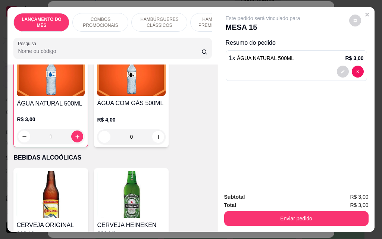
scroll to position [3546, 0]
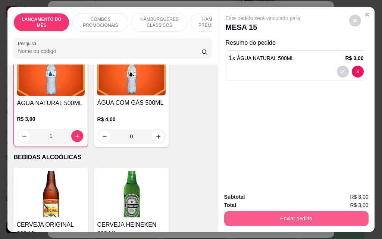
click at [252, 213] on button "Enviar pedido" at bounding box center [296, 218] width 144 height 15
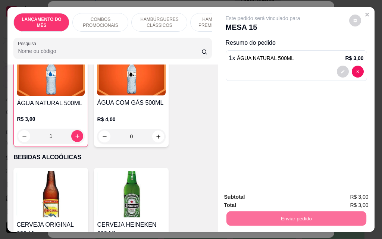
click at [303, 199] on button "Registrar cliente" at bounding box center [299, 197] width 48 height 14
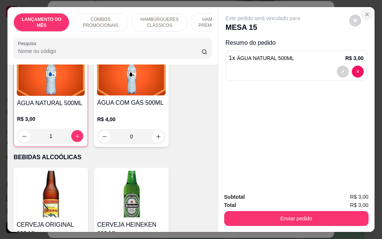
click at [364, 14] on icon "Close" at bounding box center [367, 15] width 6 height 6
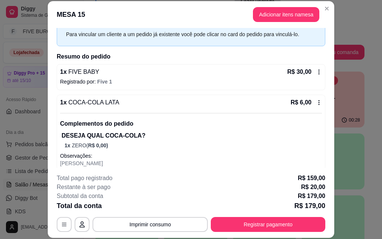
scroll to position [0, 0]
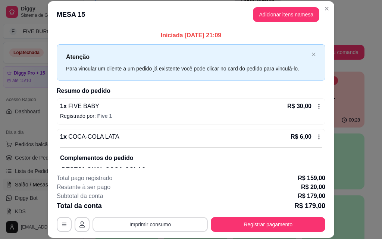
click at [177, 221] on button "Imprimir consumo" at bounding box center [150, 224] width 115 height 15
click at [161, 203] on button "IMPRESSORA" at bounding box center [150, 208] width 52 height 12
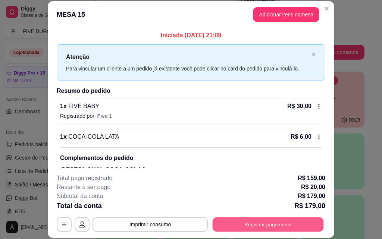
click at [238, 226] on button "Registrar pagamento" at bounding box center [268, 224] width 111 height 15
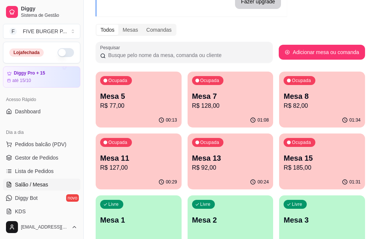
click at [283, 102] on p "R$ 82,00" at bounding box center [321, 106] width 77 height 9
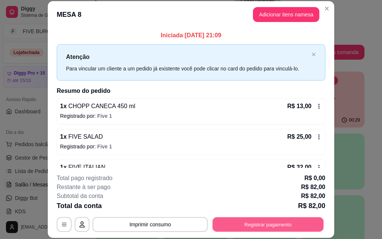
click at [226, 225] on button "Registrar pagamento" at bounding box center [268, 224] width 111 height 15
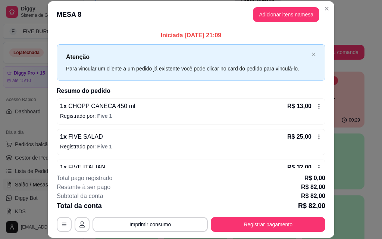
click at [319, 106] on icon at bounding box center [319, 106] width 1 height 5
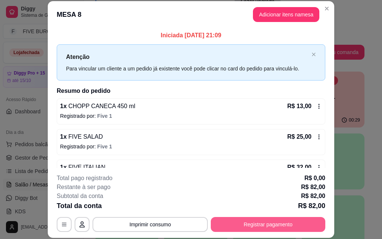
click at [237, 228] on button "Registrar pagamento" at bounding box center [268, 224] width 115 height 15
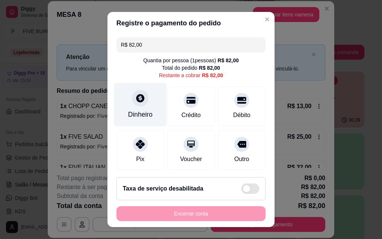
click at [134, 110] on div "Dinheiro" at bounding box center [140, 115] width 25 height 10
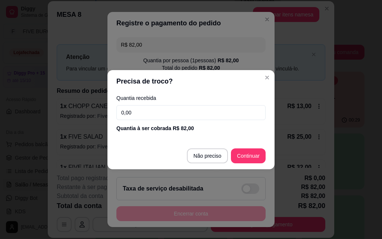
click at [184, 115] on input "0,00" at bounding box center [190, 112] width 149 height 15
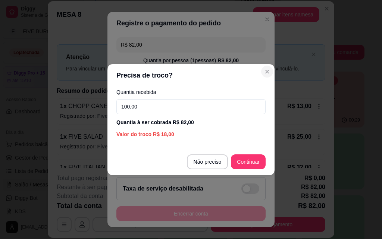
type input "100,00"
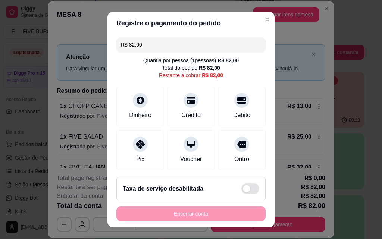
drag, startPoint x: 162, startPoint y: 46, endPoint x: 74, endPoint y: 43, distance: 87.7
click at [74, 43] on div "Registre o pagamento do pedido R$ 82,00 Quantia por pessoa ( 1 pessoas) R$ 82,0…" at bounding box center [191, 119] width 382 height 239
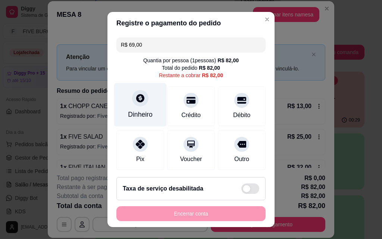
type input "R$ 69,00"
click at [132, 109] on div "Dinheiro" at bounding box center [140, 105] width 53 height 44
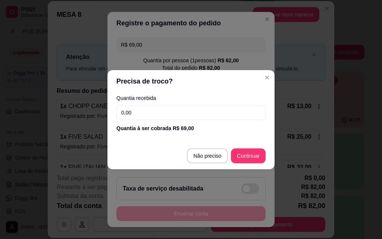
drag, startPoint x: 145, startPoint y: 114, endPoint x: 64, endPoint y: 103, distance: 81.8
click at [66, 106] on div "Precisa de troco? Quantia recebida 0,00 Quantia à ser cobrada R$ 69,00 Não prec…" at bounding box center [191, 119] width 382 height 239
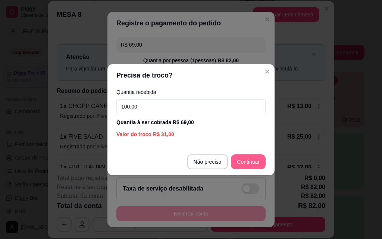
type input "100,00"
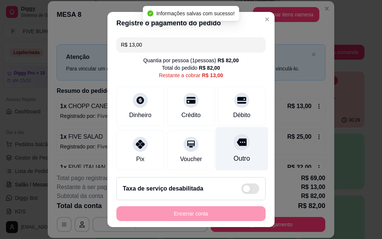
click at [217, 152] on div "Outro" at bounding box center [242, 149] width 53 height 44
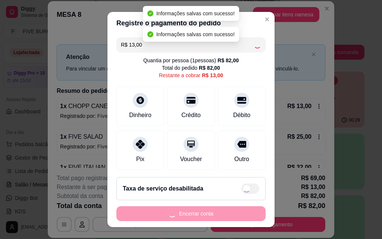
type input "R$ 0,00"
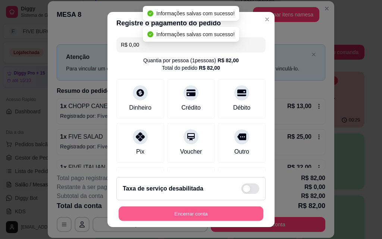
click at [200, 213] on button "Encerrar conta" at bounding box center [191, 214] width 145 height 15
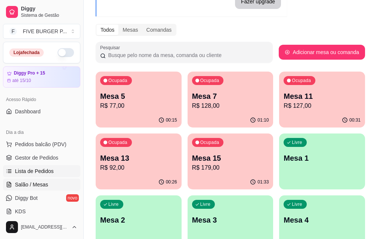
click at [39, 169] on span "Lista de Pedidos" at bounding box center [34, 171] width 39 height 7
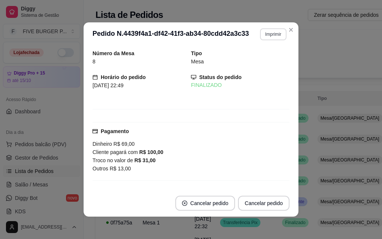
click at [274, 35] on button "Imprimir" at bounding box center [273, 34] width 26 height 12
click at [261, 60] on button "IMPRESSORA" at bounding box center [257, 60] width 52 height 12
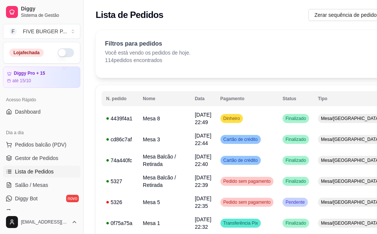
click at [39, 168] on span "Lista de Pedidos" at bounding box center [34, 171] width 39 height 7
click at [39, 182] on span "Salão / Mesas" at bounding box center [31, 184] width 33 height 7
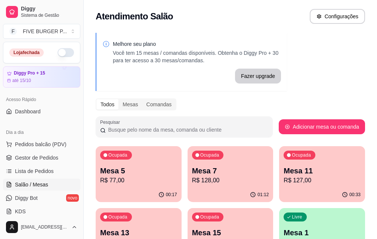
click at [192, 214] on div "Ocupada" at bounding box center [208, 217] width 32 height 9
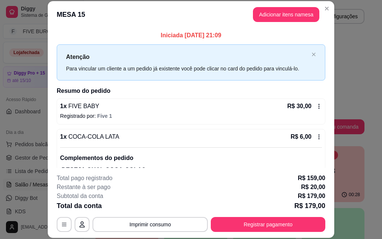
click at [263, 230] on button "Registrar pagamento" at bounding box center [268, 224] width 115 height 15
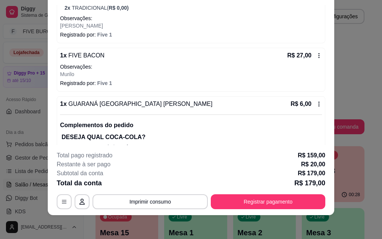
scroll to position [577, 0]
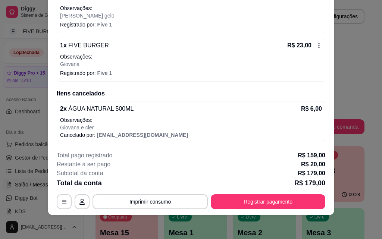
click at [305, 109] on p "R$ 6,00" at bounding box center [311, 108] width 21 height 9
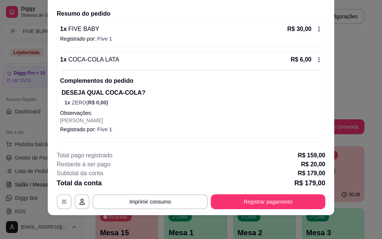
scroll to position [0, 0]
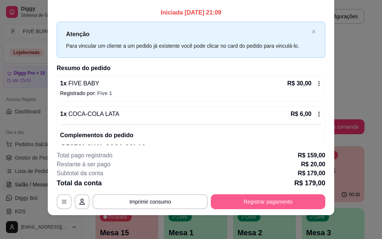
click at [271, 197] on button "Registrar pagamento" at bounding box center [268, 201] width 115 height 15
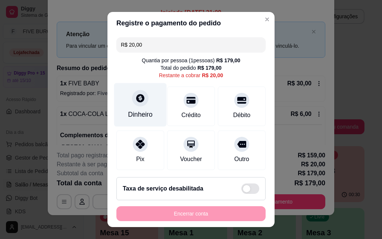
click at [125, 107] on div "Dinheiro" at bounding box center [140, 105] width 53 height 44
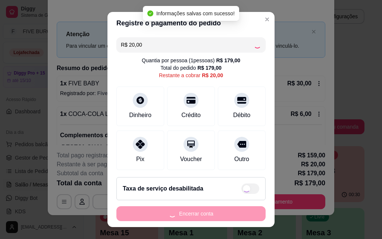
type input "R$ 0,00"
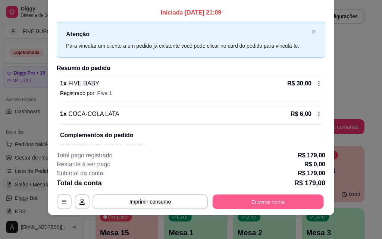
click at [268, 202] on button "Encerrar conta" at bounding box center [268, 201] width 111 height 15
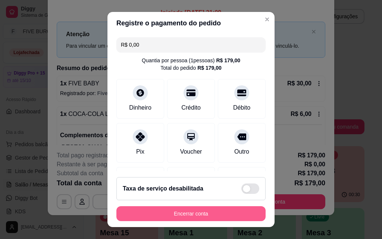
click at [192, 211] on button "Encerrar conta" at bounding box center [190, 213] width 149 height 15
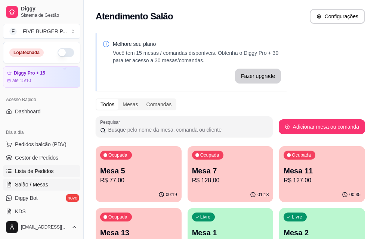
click at [40, 172] on span "Lista de Pedidos" at bounding box center [34, 171] width 39 height 7
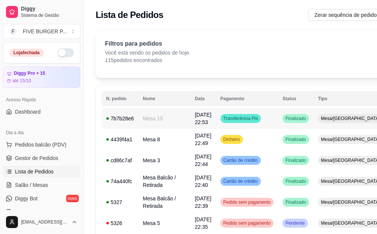
click at [192, 113] on td "[DATE] 22:53" at bounding box center [202, 118] width 25 height 21
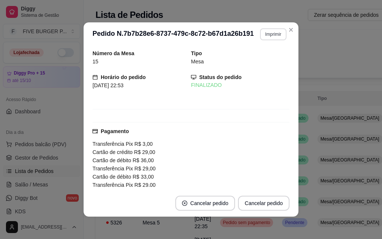
click at [265, 32] on button "Imprimir" at bounding box center [273, 34] width 26 height 12
click at [256, 59] on button "IMPRESSORA" at bounding box center [257, 60] width 52 height 12
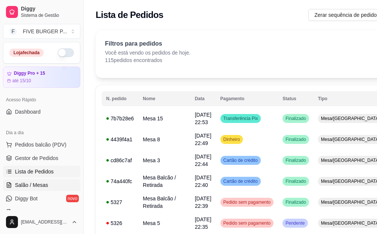
click at [28, 187] on span "Salão / Mesas" at bounding box center [31, 184] width 33 height 7
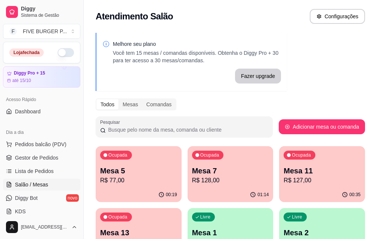
click at [192, 174] on p "Mesa 7" at bounding box center [230, 171] width 77 height 10
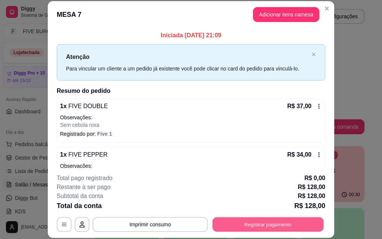
click at [267, 226] on button "Registrar pagamento" at bounding box center [268, 224] width 111 height 15
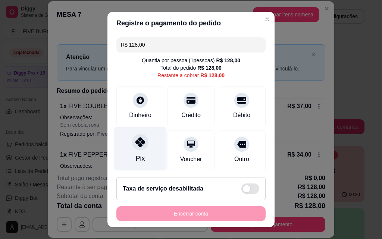
click at [127, 147] on div "Pix" at bounding box center [140, 149] width 53 height 44
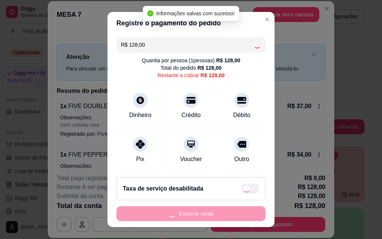
type input "R$ 0,00"
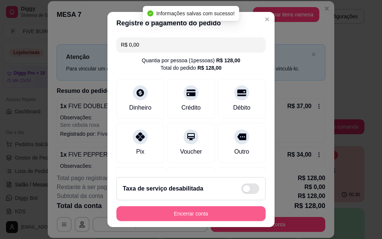
click at [158, 213] on button "Encerrar conta" at bounding box center [190, 213] width 149 height 15
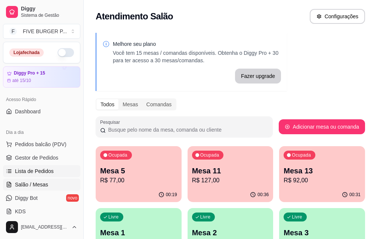
click at [26, 173] on span "Lista de Pedidos" at bounding box center [34, 171] width 39 height 7
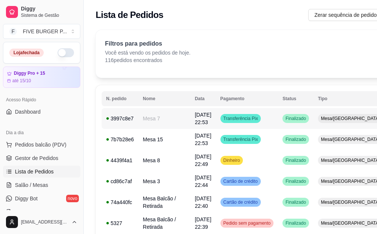
click at [190, 126] on td "[DATE] 22:53" at bounding box center [202, 118] width 25 height 21
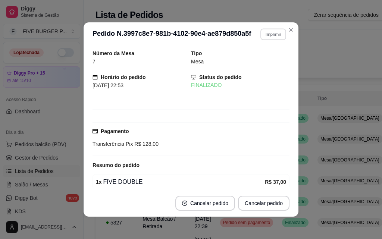
click at [263, 34] on button "Imprimir" at bounding box center [273, 34] width 26 height 12
click at [254, 62] on button "IMPRESSORA" at bounding box center [257, 60] width 52 height 12
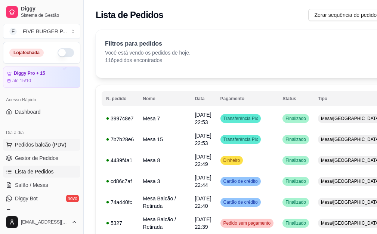
click at [46, 146] on span "Pedidos balcão (PDV)" at bounding box center [41, 144] width 52 height 7
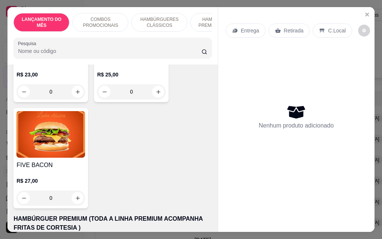
scroll to position [709, 0]
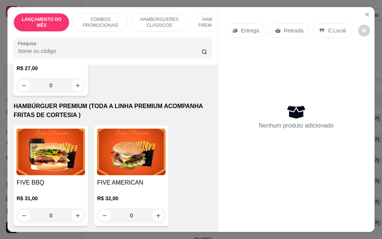
click at [74, 211] on div "0" at bounding box center [50, 215] width 69 height 15
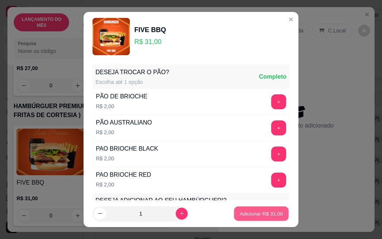
click at [234, 214] on button "Adicionar R$ 31,00" at bounding box center [261, 214] width 55 height 15
type input "1"
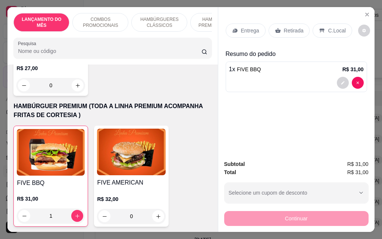
click at [252, 32] on div "Entrega" at bounding box center [246, 31] width 40 height 14
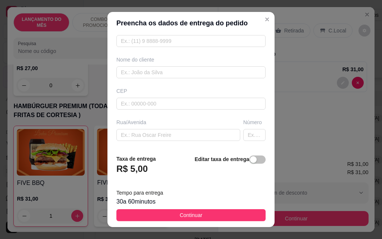
scroll to position [75, 0]
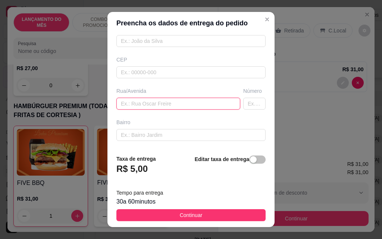
click at [163, 107] on input "text" at bounding box center [178, 104] width 124 height 12
type input "[PERSON_NAME]"
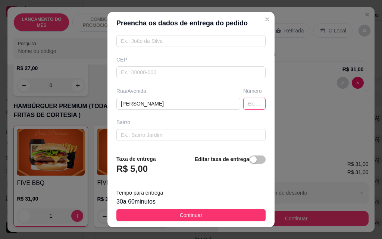
click at [247, 100] on input "text" at bounding box center [254, 104] width 22 height 12
type input "18"
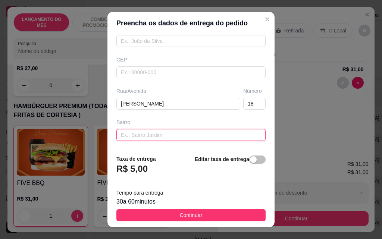
click at [187, 136] on input "text" at bounding box center [190, 135] width 149 height 12
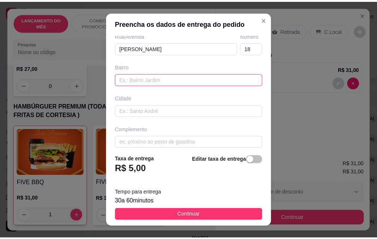
scroll to position [137, 0]
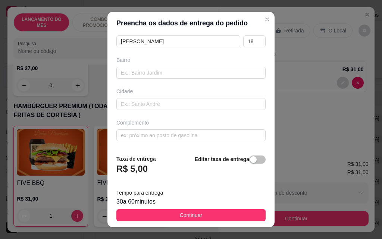
click at [163, 98] on div "Cidade" at bounding box center [191, 99] width 152 height 22
click at [167, 136] on input "text" at bounding box center [190, 136] width 149 height 12
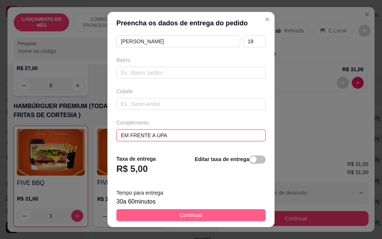
type input "EM FRENTE A UPA"
click at [206, 215] on button "Continuar" at bounding box center [190, 215] width 149 height 12
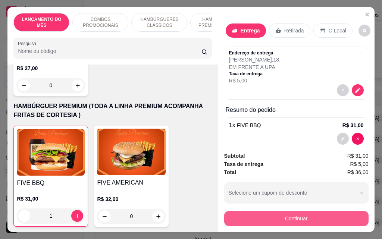
click at [280, 216] on button "Continuar" at bounding box center [296, 218] width 144 height 15
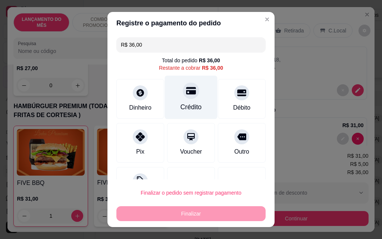
click at [194, 111] on div "Crédito" at bounding box center [191, 98] width 53 height 44
type input "R$ 0,00"
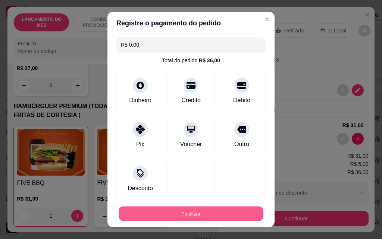
click at [181, 210] on button "Finalizar" at bounding box center [191, 214] width 145 height 15
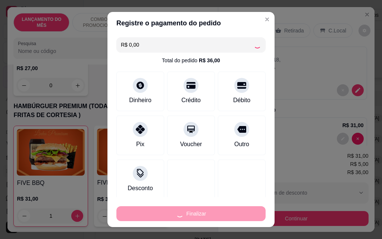
type input "0"
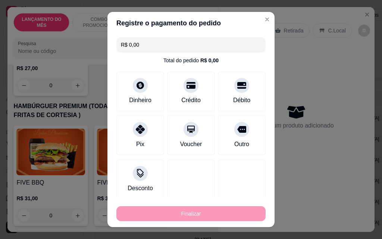
type input "-R$ 36,00"
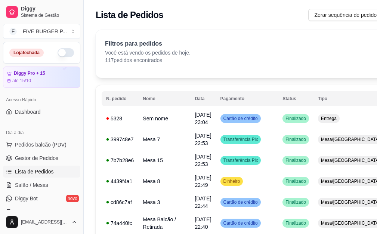
click at [260, 17] on div "Lista de Pedidos Zerar sequência de pedidos PDV - Lançar pedido" at bounding box center [272, 15] width 353 height 12
click at [37, 183] on span "Salão / Mesas" at bounding box center [31, 184] width 33 height 7
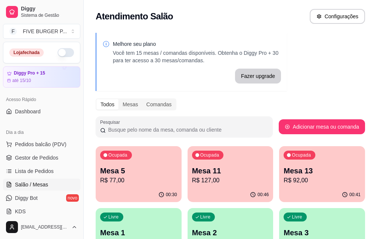
click at [283, 178] on p "R$ 92,00" at bounding box center [321, 180] width 77 height 9
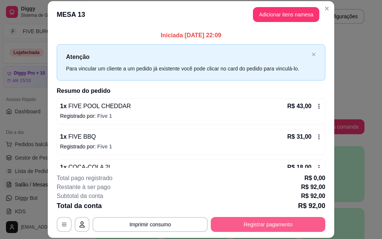
click at [247, 227] on button "Registrar pagamento" at bounding box center [268, 224] width 115 height 15
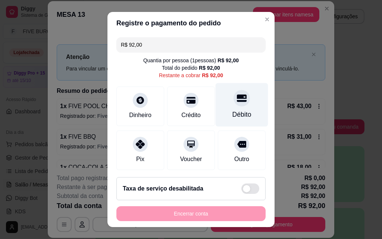
click at [227, 107] on div "Débito" at bounding box center [242, 105] width 53 height 44
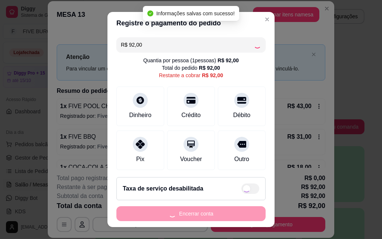
type input "R$ 0,00"
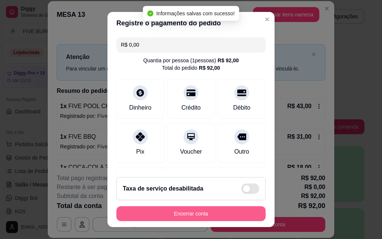
click at [191, 213] on button "Encerrar conta" at bounding box center [190, 213] width 149 height 15
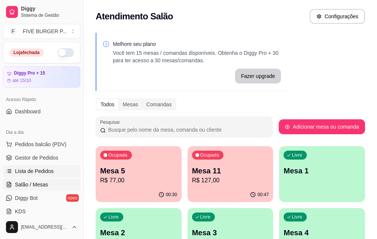
click at [42, 168] on span "Lista de Pedidos" at bounding box center [34, 171] width 39 height 7
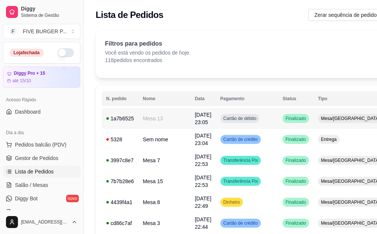
click at [216, 115] on td "Cartão de débito" at bounding box center [247, 118] width 62 height 21
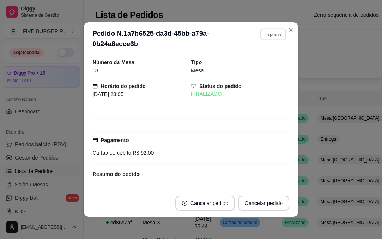
click at [266, 39] on button "Imprimir" at bounding box center [273, 34] width 26 height 12
click at [258, 62] on button "IMPRESSORA" at bounding box center [258, 60] width 54 height 12
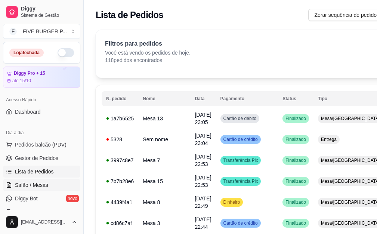
click at [43, 183] on span "Salão / Mesas" at bounding box center [31, 184] width 33 height 7
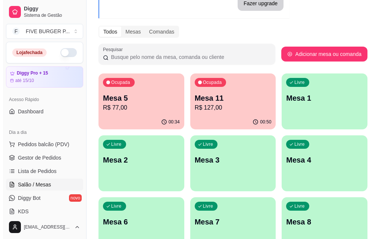
scroll to position [75, 0]
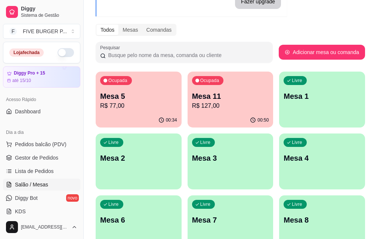
click at [192, 98] on p "Mesa 11" at bounding box center [230, 96] width 77 height 10
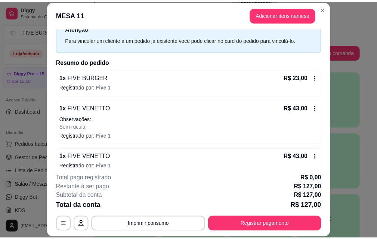
scroll to position [0, 0]
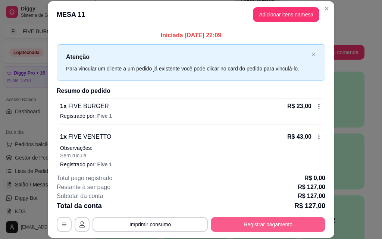
click at [246, 225] on button "Registrar pagamento" at bounding box center [268, 224] width 115 height 15
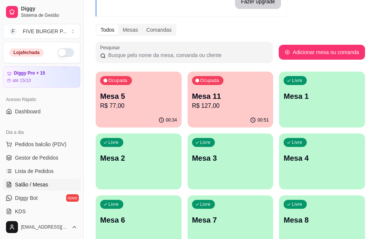
click at [127, 101] on div "Mesa 5 R$ 77,00" at bounding box center [138, 100] width 77 height 19
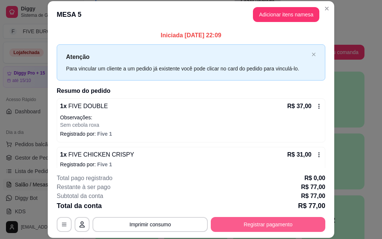
click at [240, 226] on button "Registrar pagamento" at bounding box center [268, 224] width 115 height 15
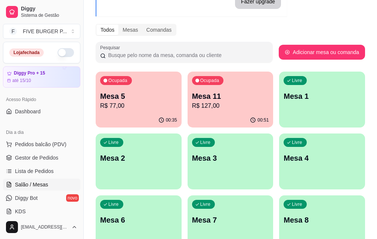
click at [207, 93] on p "Mesa 11" at bounding box center [230, 96] width 77 height 10
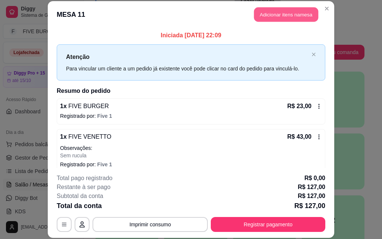
click at [292, 8] on button "Adicionar itens na mesa" at bounding box center [286, 14] width 64 height 15
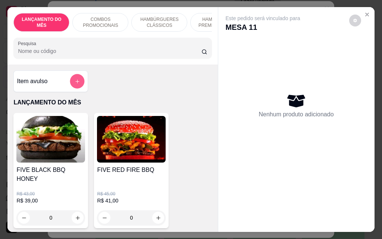
click at [70, 85] on button "add-separate-item" at bounding box center [77, 81] width 15 height 15
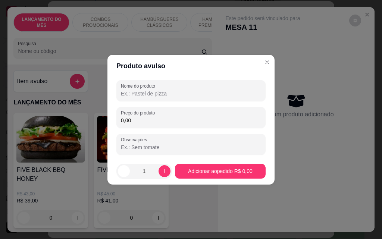
click at [202, 121] on input "0,00" at bounding box center [191, 120] width 140 height 7
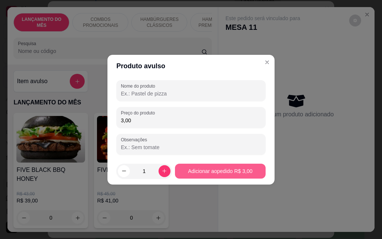
type input "3,00"
click at [216, 175] on button "Adicionar ao pedido R$ 3,00" at bounding box center [220, 171] width 88 height 15
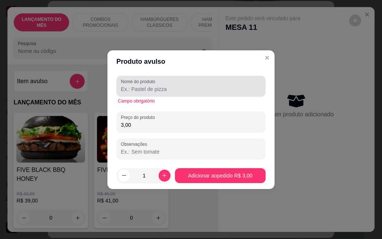
click at [165, 91] on input "Nome do produto" at bounding box center [191, 88] width 140 height 7
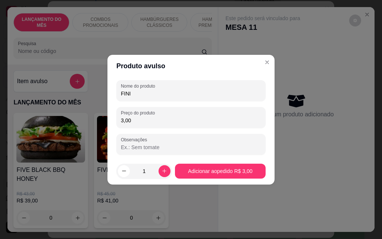
type input "FINI"
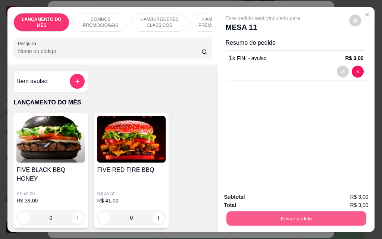
click at [283, 215] on button "Enviar pedido" at bounding box center [296, 218] width 140 height 15
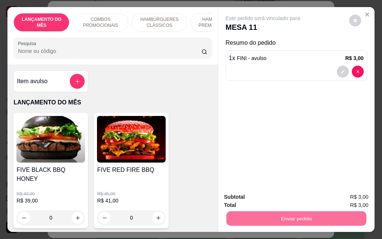
click at [350, 198] on button "Enviar pedido" at bounding box center [349, 197] width 42 height 14
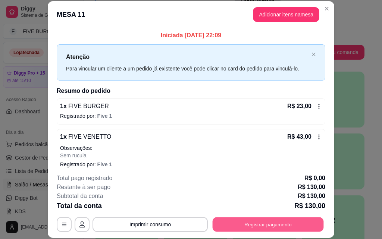
click at [280, 222] on button "Registrar pagamento" at bounding box center [268, 224] width 111 height 15
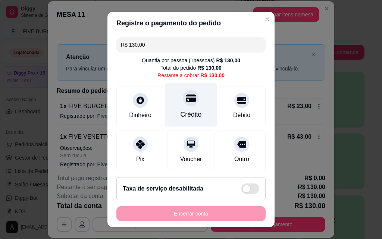
drag, startPoint x: 221, startPoint y: 114, endPoint x: 203, endPoint y: 118, distance: 17.7
click at [233, 113] on div "Débito" at bounding box center [241, 115] width 17 height 9
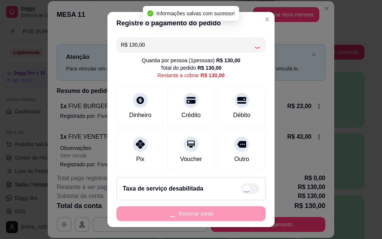
type input "R$ 0,00"
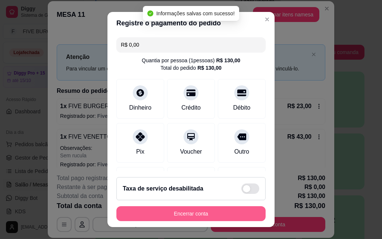
click at [175, 214] on button "Encerrar conta" at bounding box center [190, 213] width 149 height 15
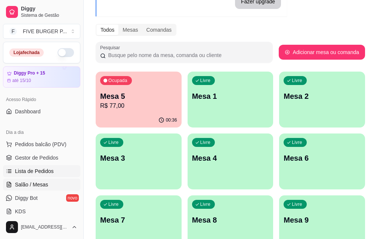
click at [44, 170] on span "Lista de Pedidos" at bounding box center [34, 171] width 39 height 7
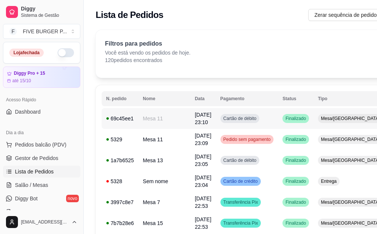
click at [284, 119] on span "Finalizado" at bounding box center [296, 118] width 24 height 6
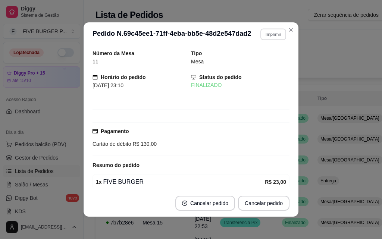
click at [268, 38] on button "Imprimir" at bounding box center [273, 34] width 26 height 12
click at [261, 57] on button "IMPRESSORA" at bounding box center [263, 57] width 43 height 10
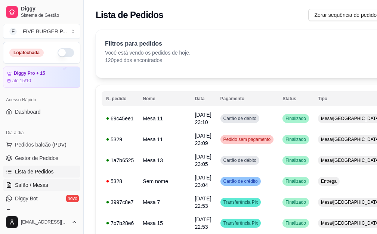
click at [43, 184] on span "Salão / Mesas" at bounding box center [31, 184] width 33 height 7
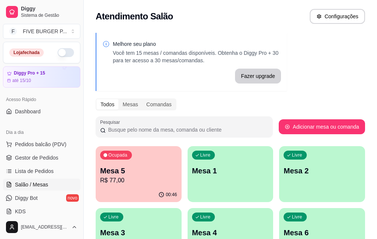
click at [113, 169] on p "Mesa 5" at bounding box center [138, 171] width 77 height 10
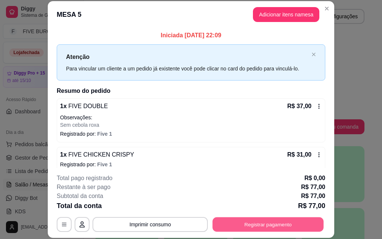
click at [250, 222] on button "Registrar pagamento" at bounding box center [268, 224] width 111 height 15
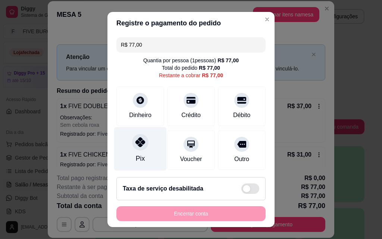
click at [135, 149] on div at bounding box center [140, 142] width 16 height 16
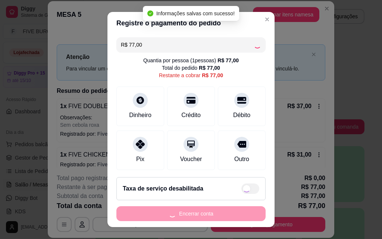
type input "R$ 0,00"
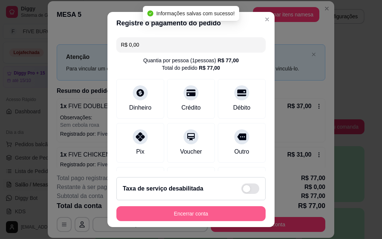
click at [171, 208] on button "Encerrar conta" at bounding box center [190, 213] width 149 height 15
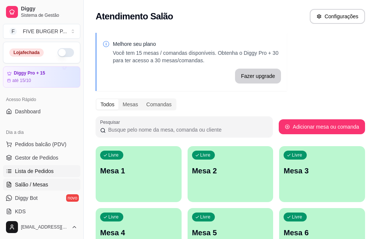
click at [36, 168] on span "Lista de Pedidos" at bounding box center [34, 171] width 39 height 7
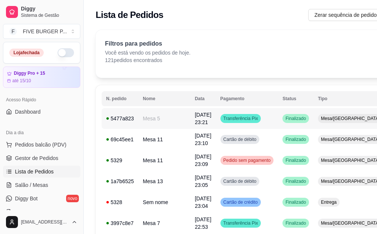
click at [284, 119] on span "Finalizado" at bounding box center [296, 118] width 24 height 6
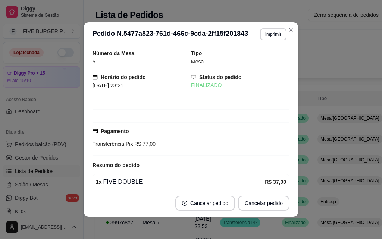
click at [263, 34] on button "Imprimir" at bounding box center [273, 34] width 26 height 12
click at [249, 64] on button "IMPRESSORA" at bounding box center [257, 60] width 52 height 12
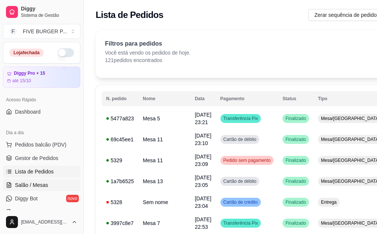
click at [37, 182] on span "Salão / Mesas" at bounding box center [31, 184] width 33 height 7
